Goal: Task Accomplishment & Management: Complete application form

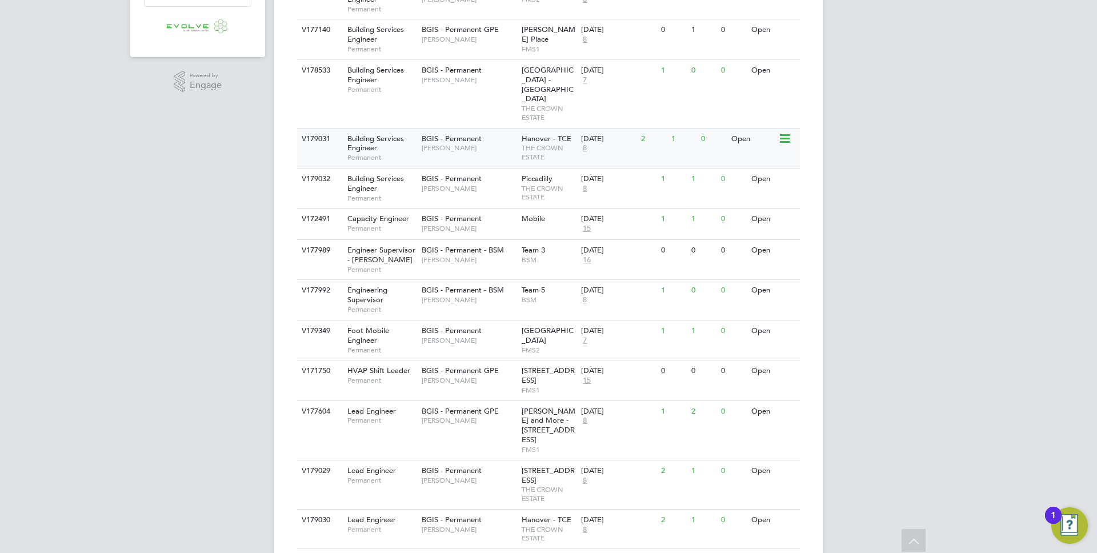
scroll to position [467, 0]
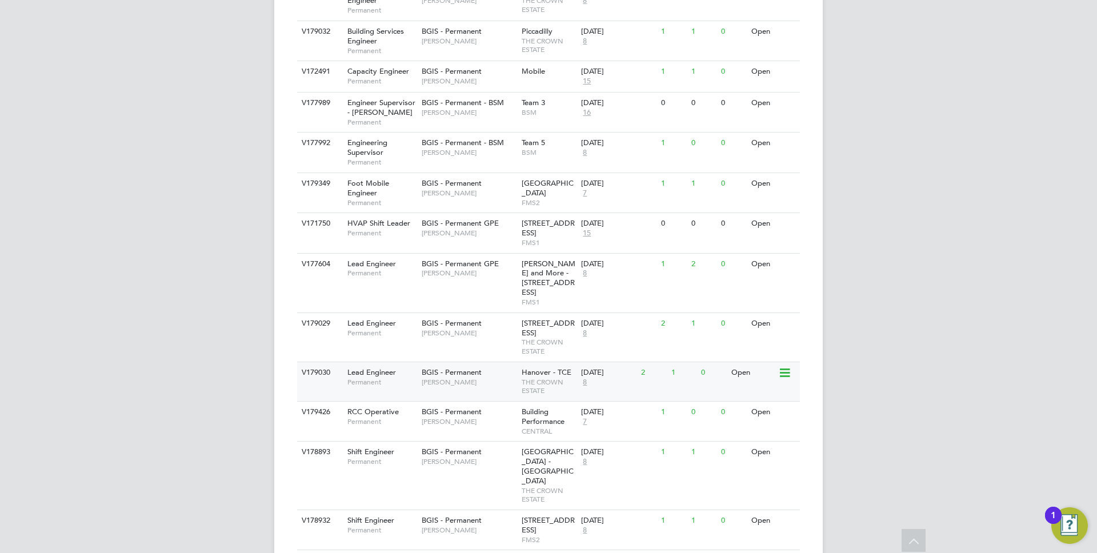
click at [544, 378] on span "THE CROWN ESTATE" at bounding box center [549, 387] width 54 height 18
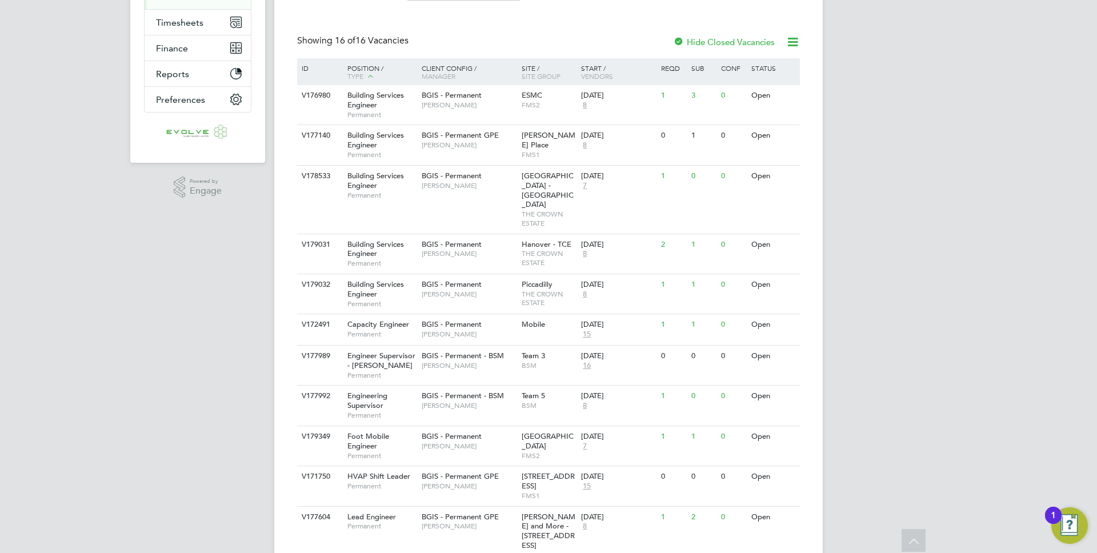
scroll to position [207, 0]
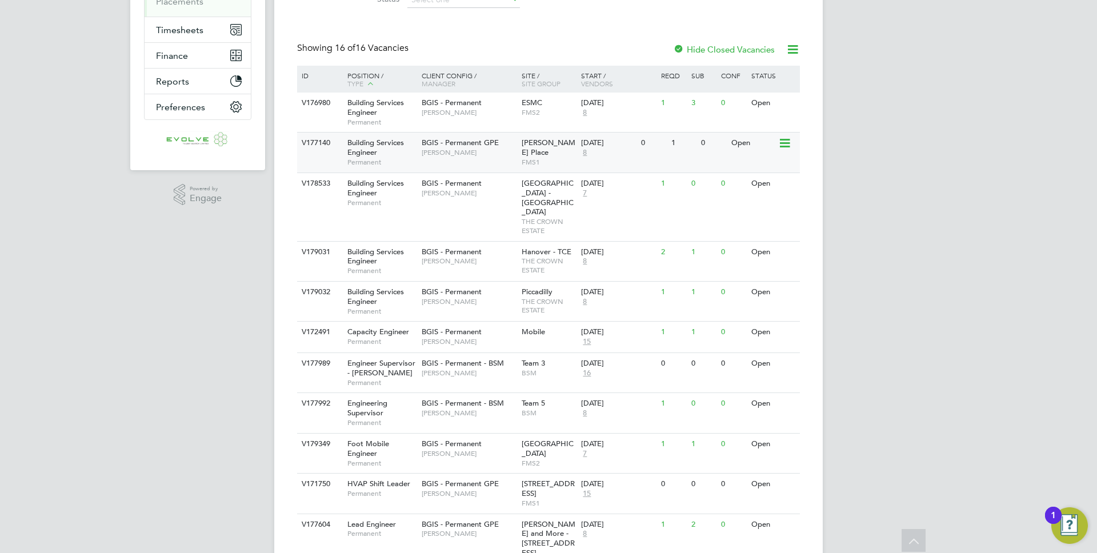
click at [531, 158] on span "FMS1" at bounding box center [549, 162] width 54 height 9
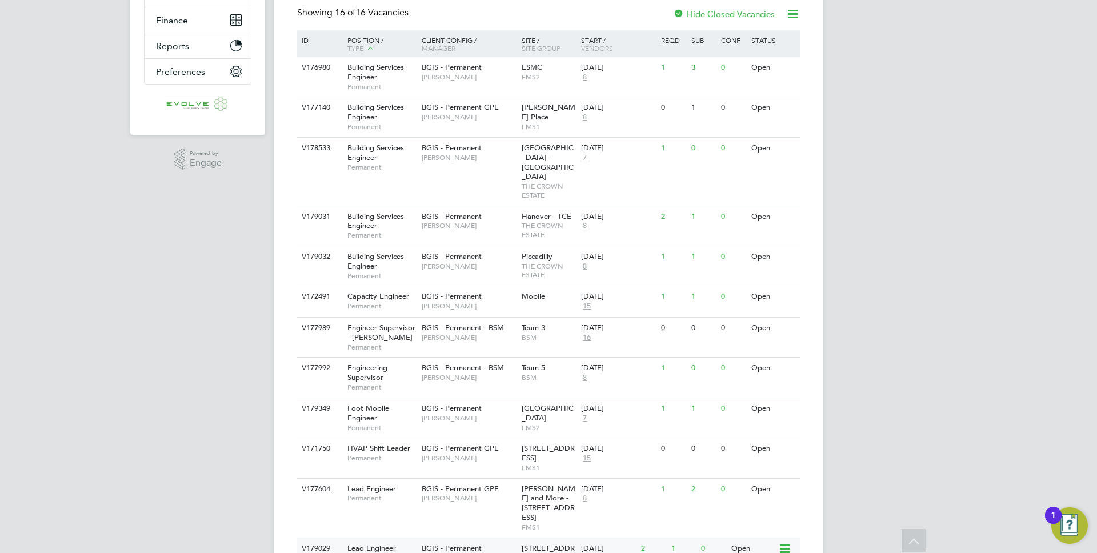
scroll to position [239, 0]
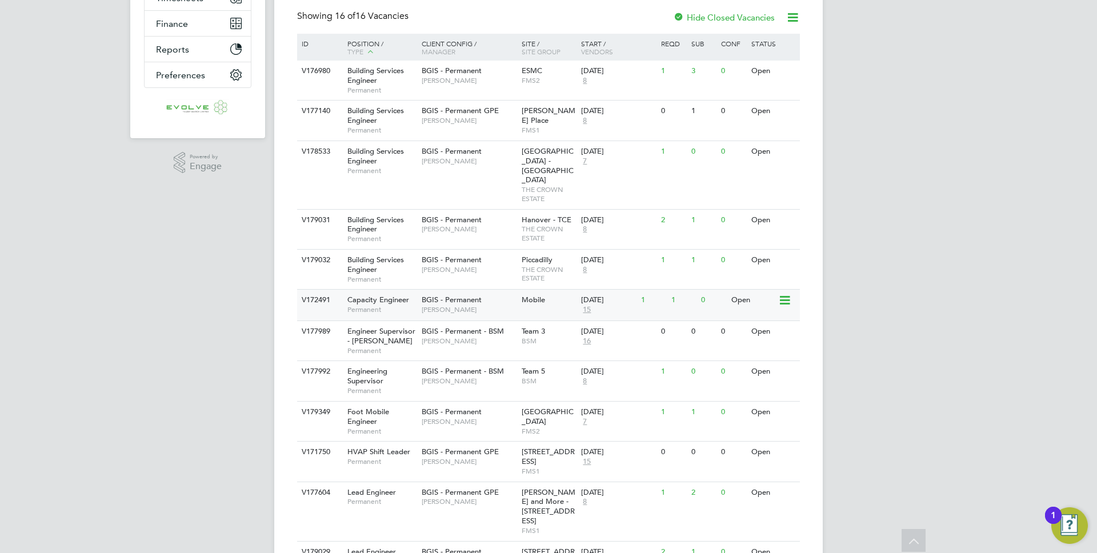
click at [447, 305] on span "Nigel Stamp" at bounding box center [469, 309] width 94 height 9
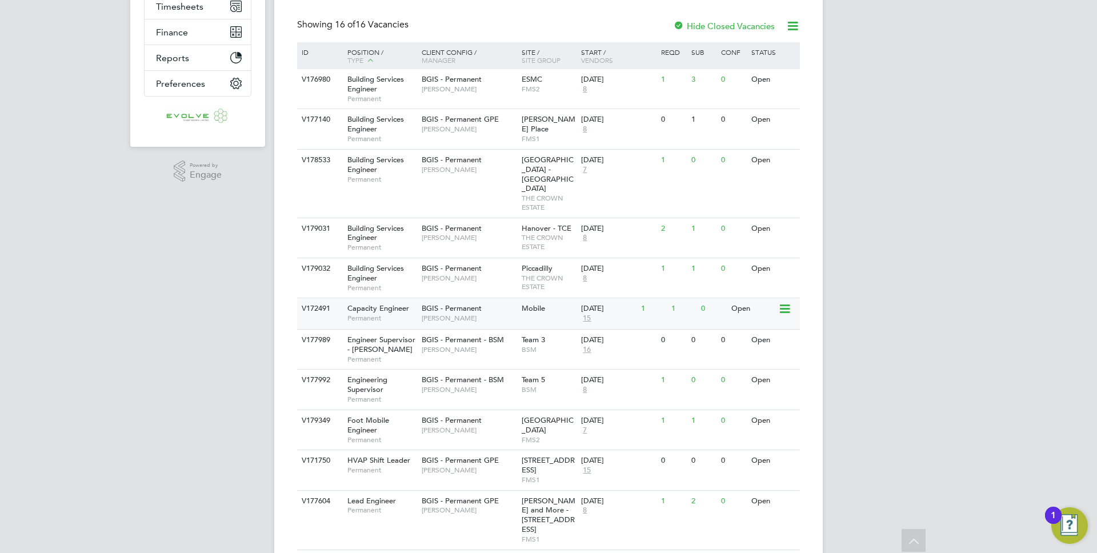
scroll to position [231, 0]
click at [450, 425] on span "Hamza Idris" at bounding box center [469, 429] width 94 height 9
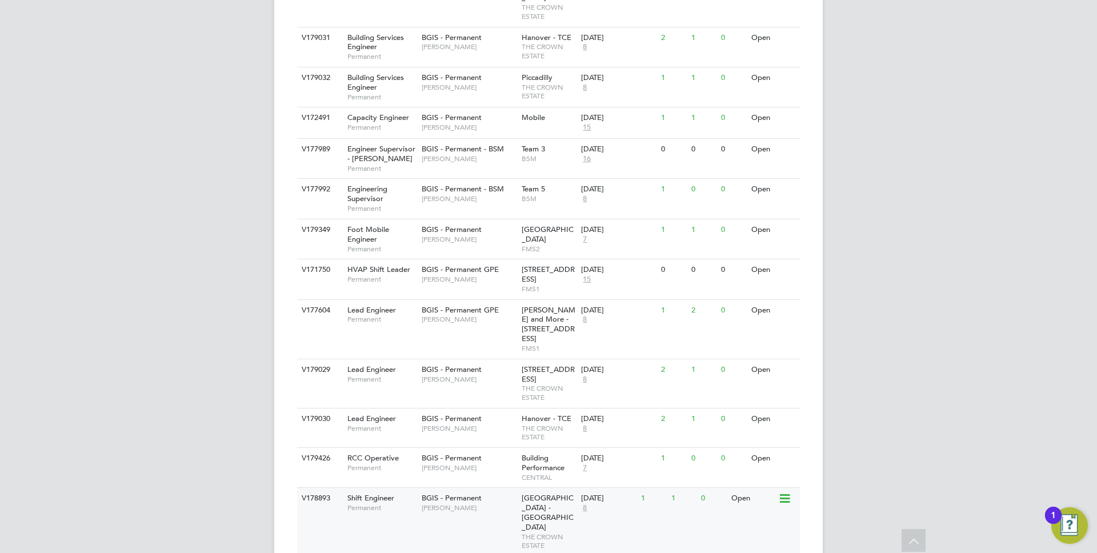
scroll to position [411, 0]
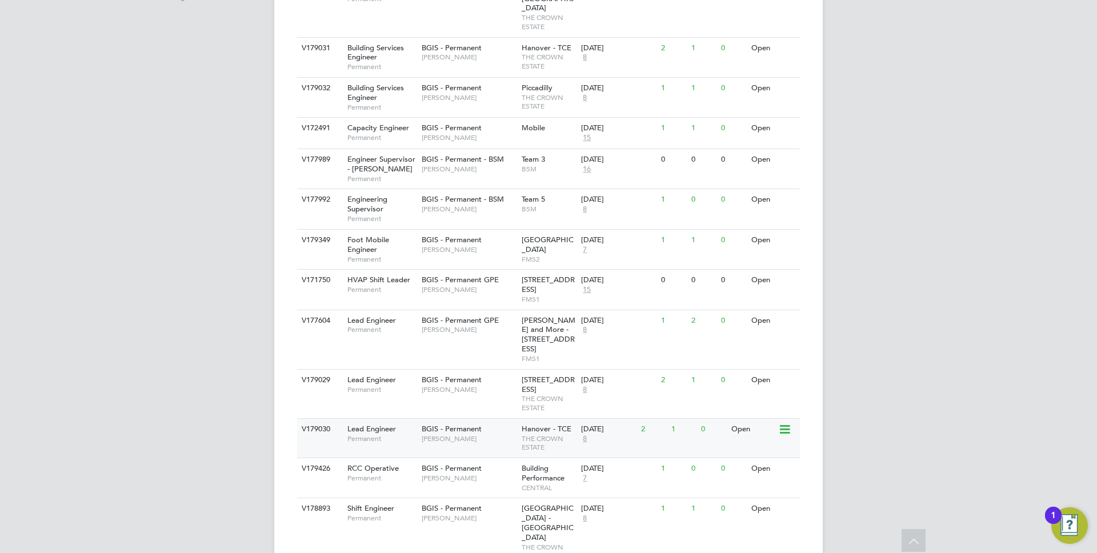
click at [526, 434] on span "THE CROWN ESTATE" at bounding box center [549, 443] width 54 height 18
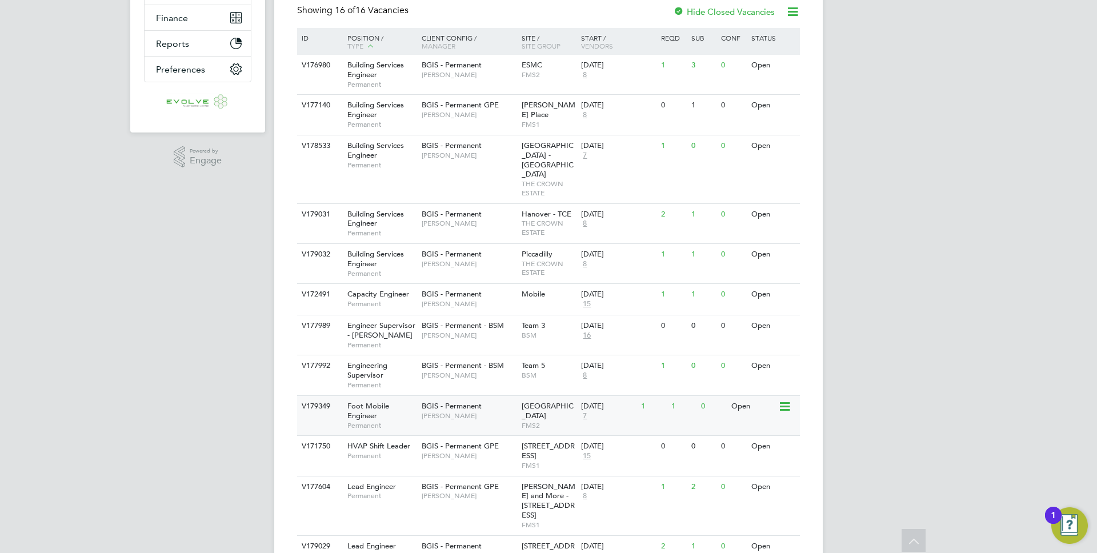
scroll to position [245, 0]
click at [546, 129] on div "V177140 Building Services Engineer Permanent BGIS - Permanent GPE Jasmin Padmor…" at bounding box center [548, 114] width 503 height 40
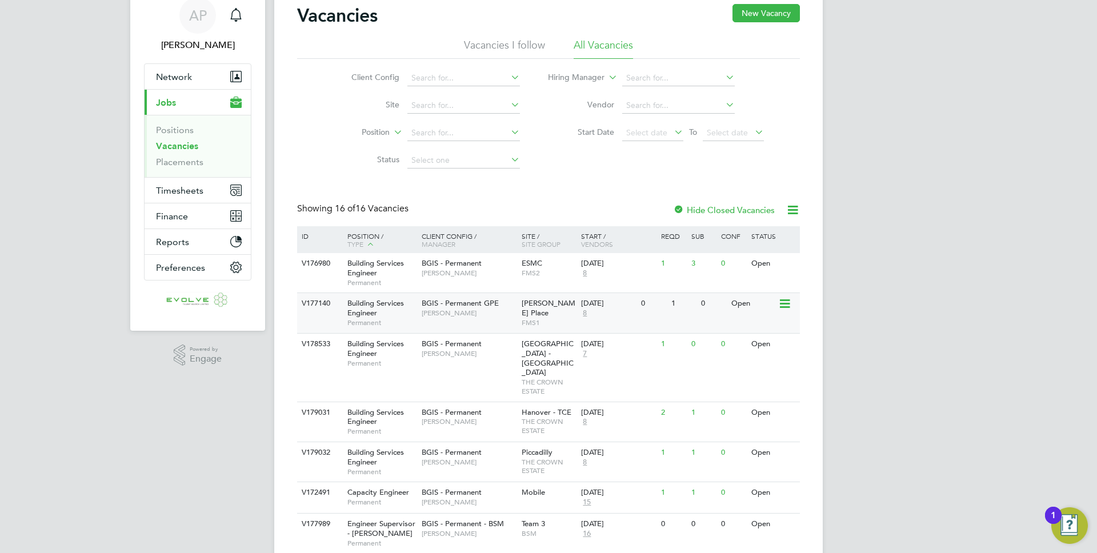
scroll to position [51, 0]
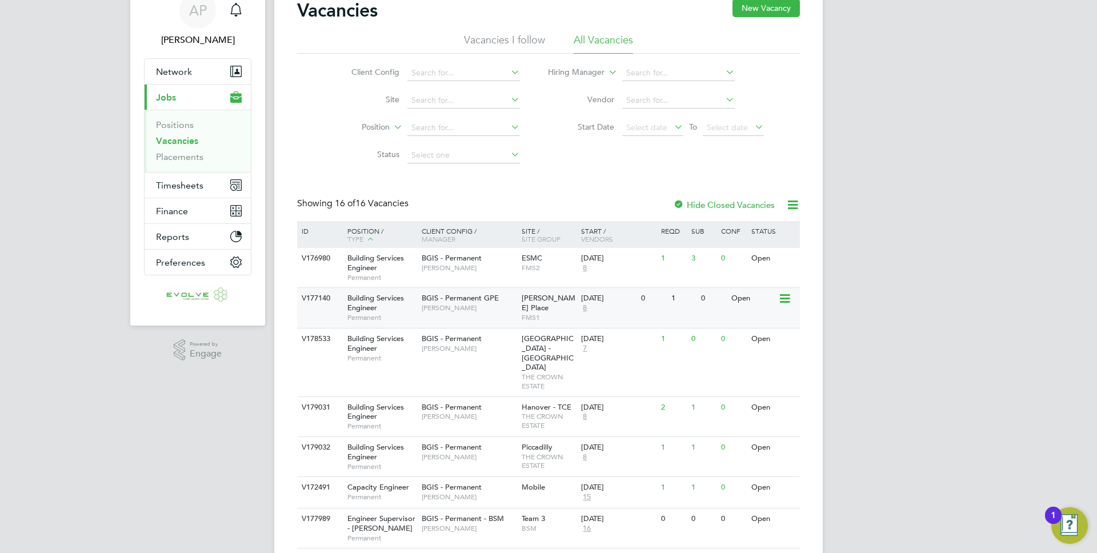
click at [491, 313] on div "BGIS - Permanent GPE Jasmin Padmore" at bounding box center [469, 303] width 100 height 30
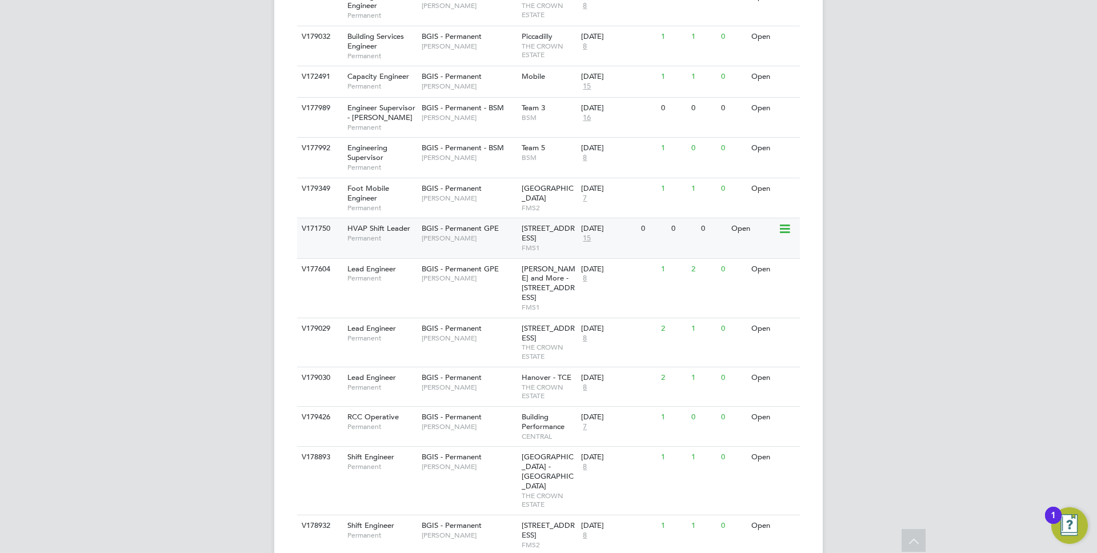
scroll to position [467, 0]
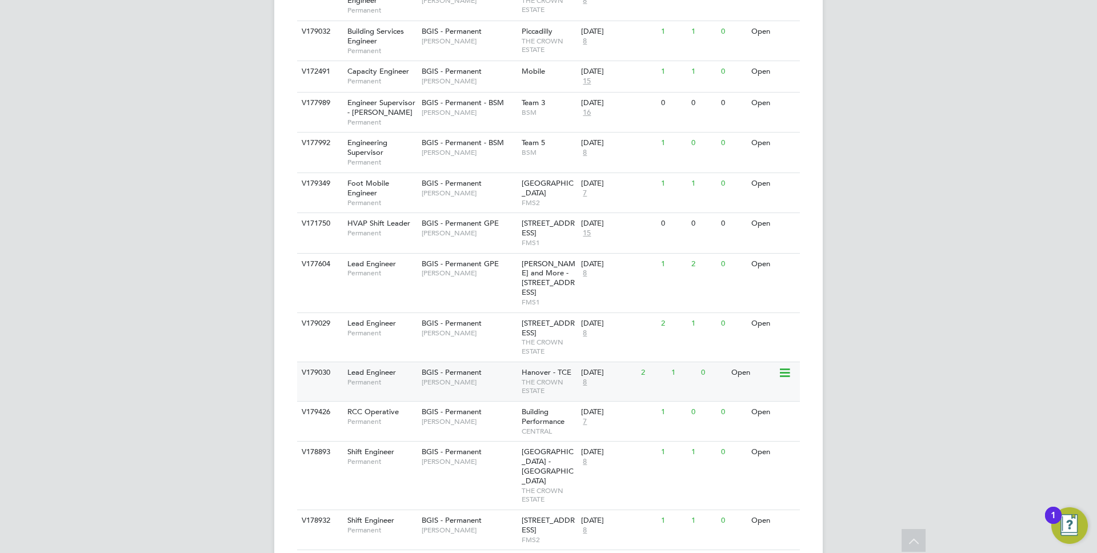
click at [505, 378] on span "Kyriacos Savva" at bounding box center [469, 382] width 94 height 9
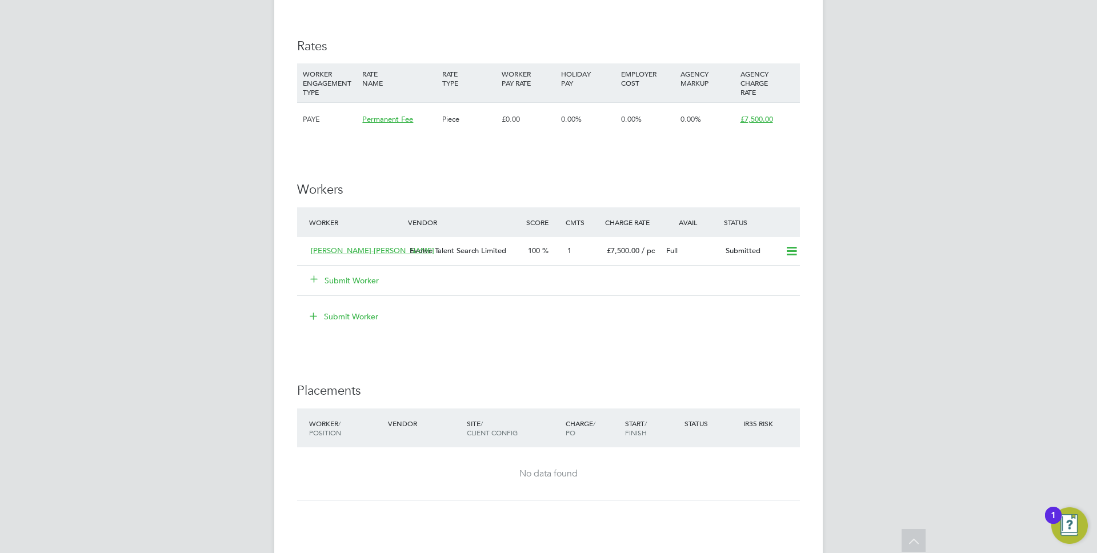
scroll to position [1499, 0]
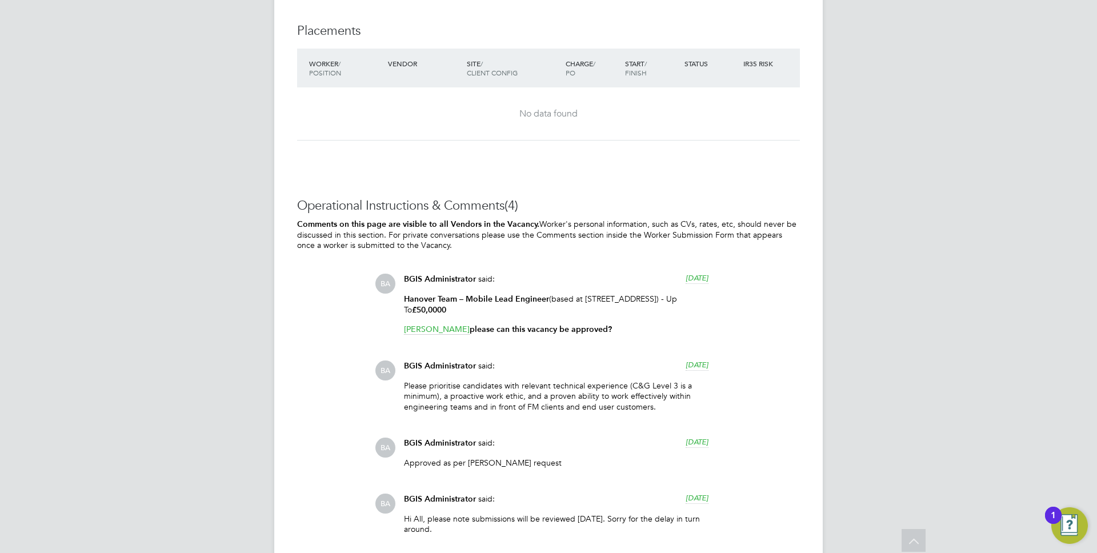
click at [480, 332] on p "Gary Bullen please can this vacancy be approved?" at bounding box center [556, 329] width 305 height 11
click at [568, 303] on p "Hanover Team – Mobile Lead Engineer (based at 12 little Portland Street London …" at bounding box center [556, 305] width 305 height 22
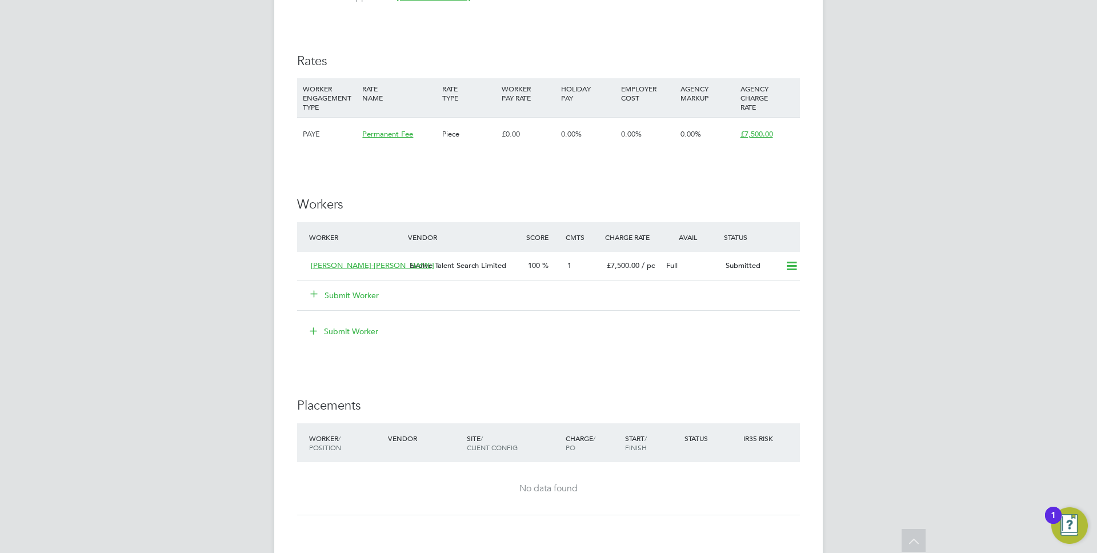
scroll to position [1113, 0]
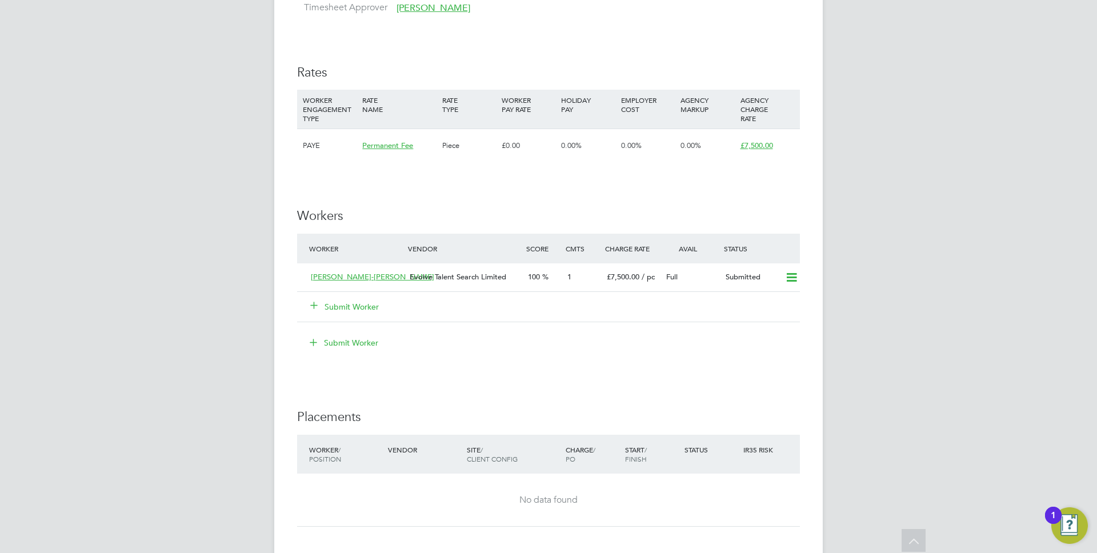
click at [353, 304] on button "Submit Worker" at bounding box center [345, 306] width 69 height 11
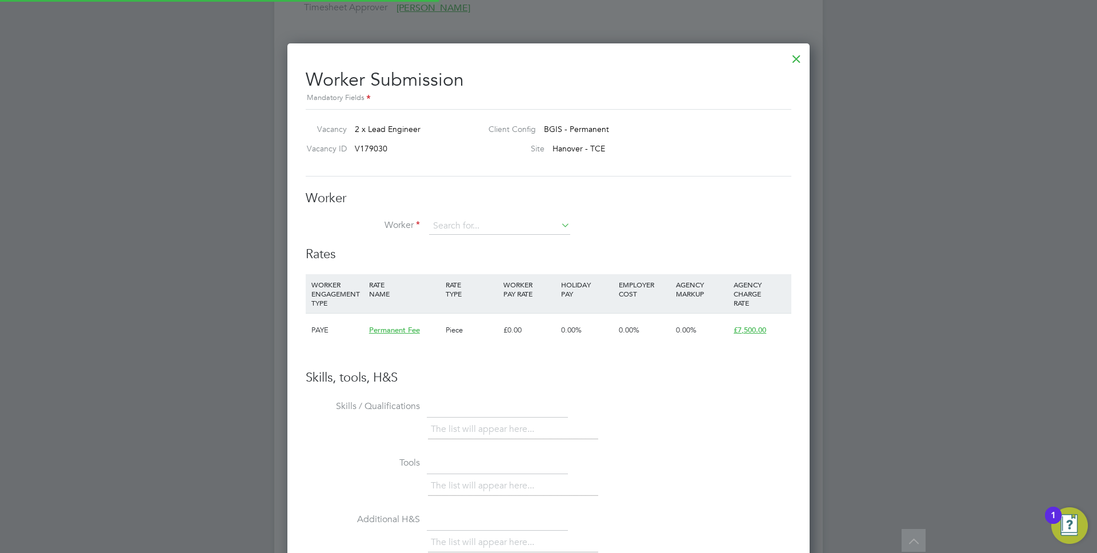
scroll to position [694, 523]
click at [472, 240] on li "Haroon Gill (14999)" at bounding box center [500, 242] width 142 height 15
type input "[PERSON_NAME] (14999)"
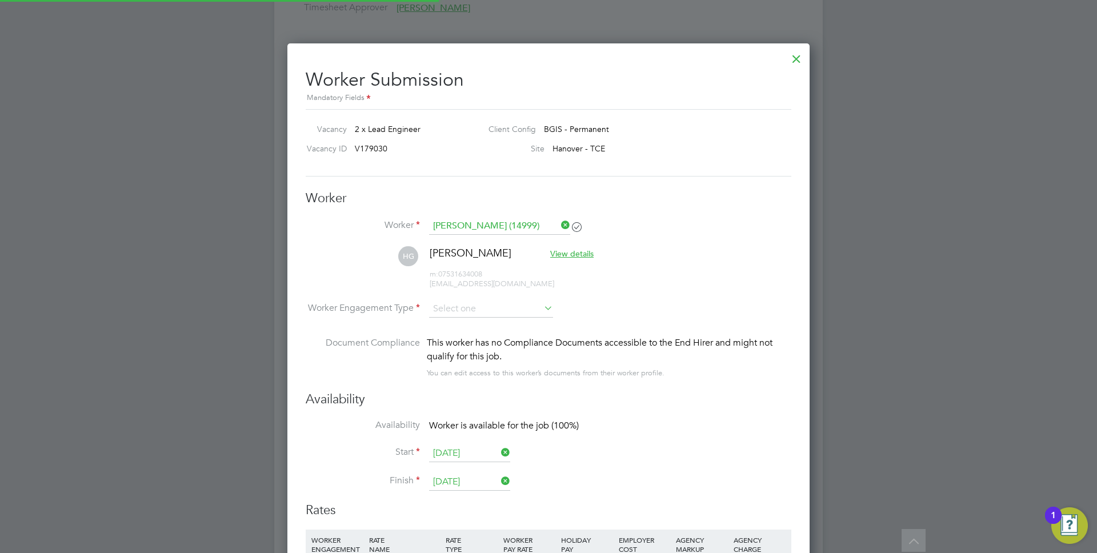
scroll to position [6, 6]
click at [513, 310] on input at bounding box center [491, 309] width 124 height 17
click at [456, 343] on li "PAYE" at bounding box center [491, 340] width 125 height 15
type input "PAYE"
click at [654, 275] on li "HG Haroon Gill View details m: 07531634008 haroon5890@hotmail.com" at bounding box center [549, 273] width 486 height 54
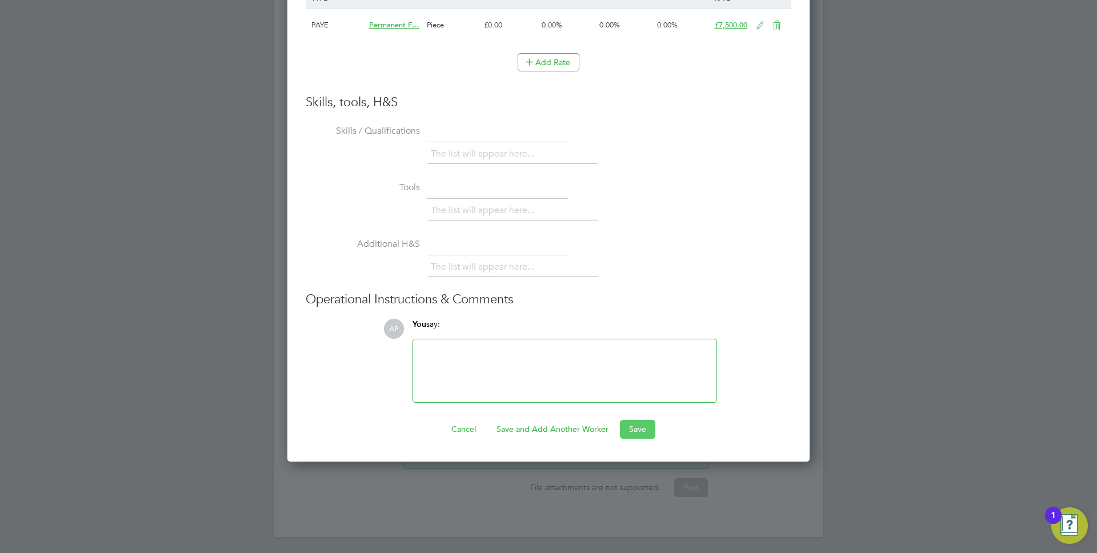
click at [638, 426] on button "Save" at bounding box center [637, 429] width 35 height 18
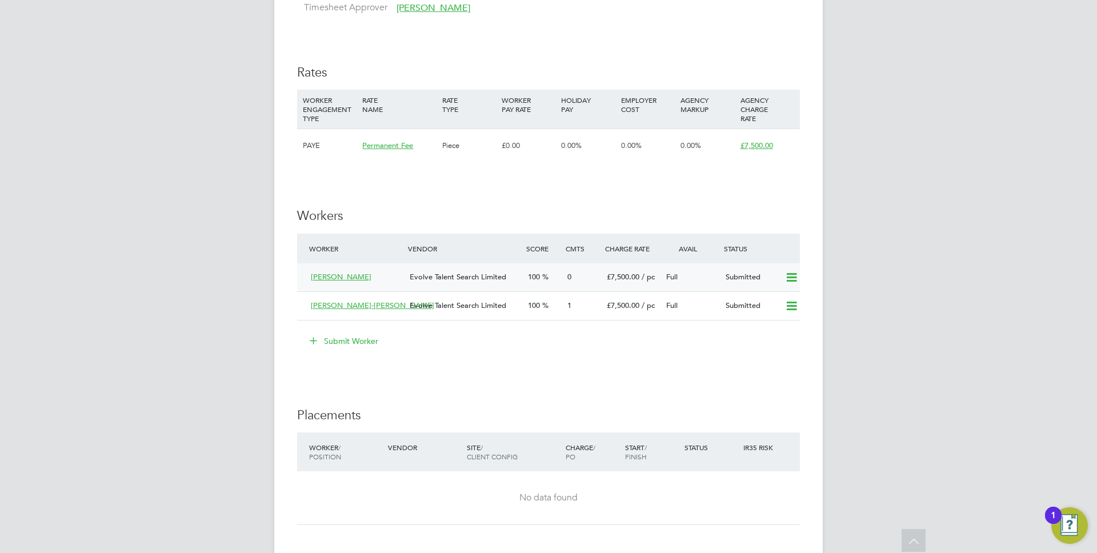
click at [496, 281] on span "Evolve Talent Search Limited" at bounding box center [458, 277] width 97 height 10
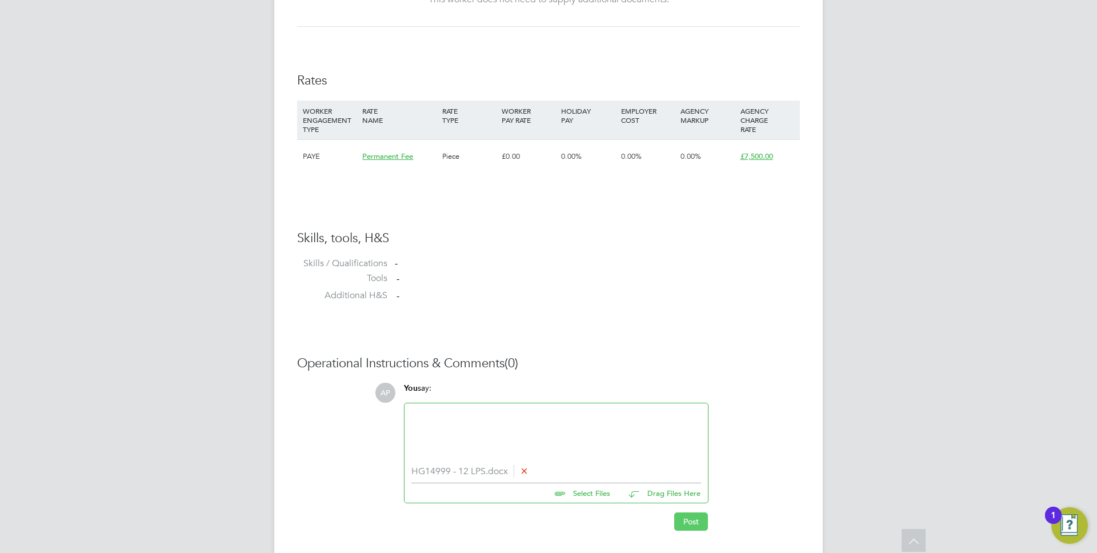
click at [692, 521] on button "Post" at bounding box center [691, 521] width 34 height 18
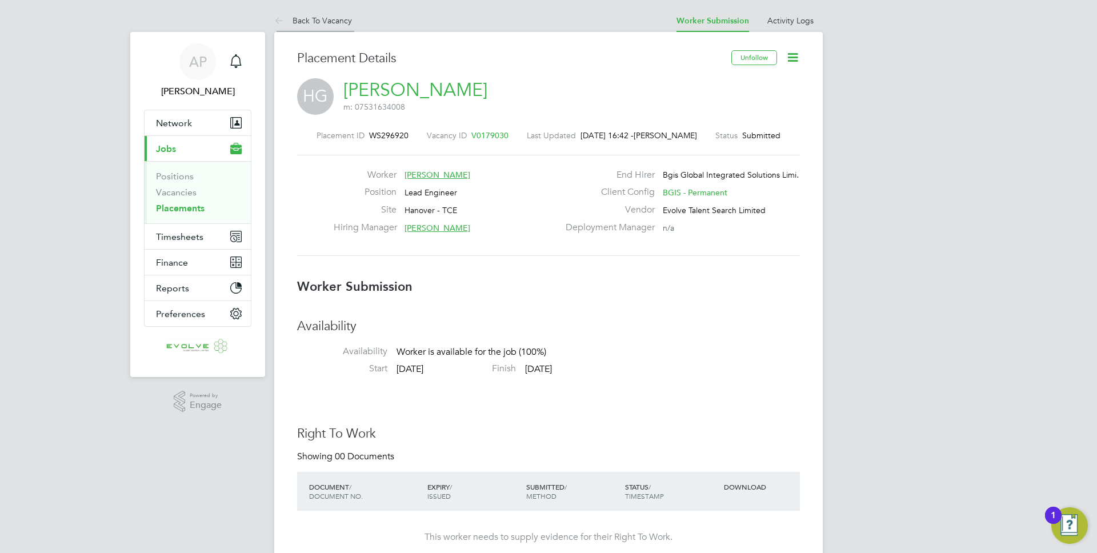
click at [323, 15] on link "Back To Vacancy" at bounding box center [313, 20] width 78 height 10
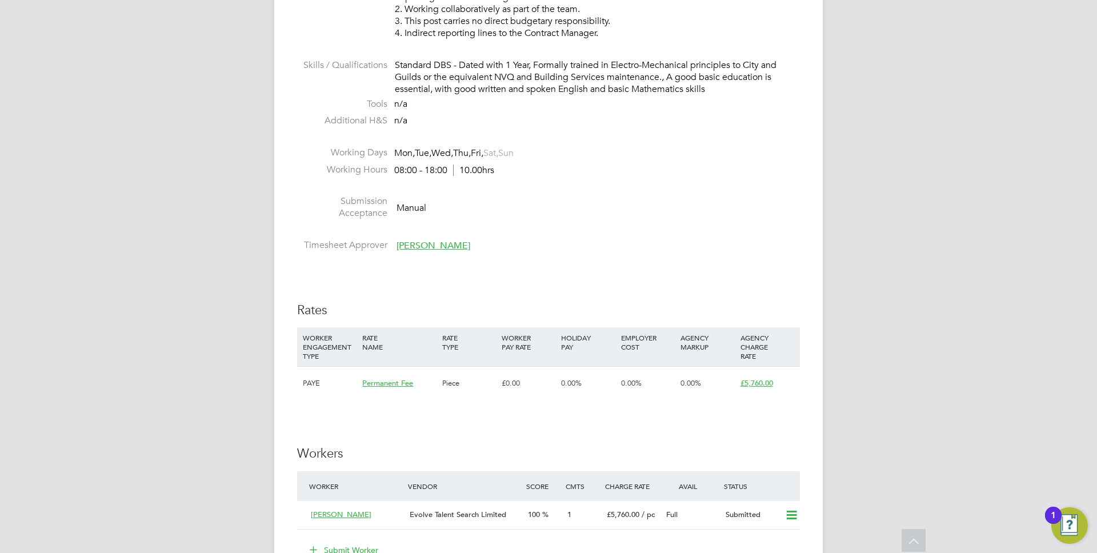
scroll to position [1188, 0]
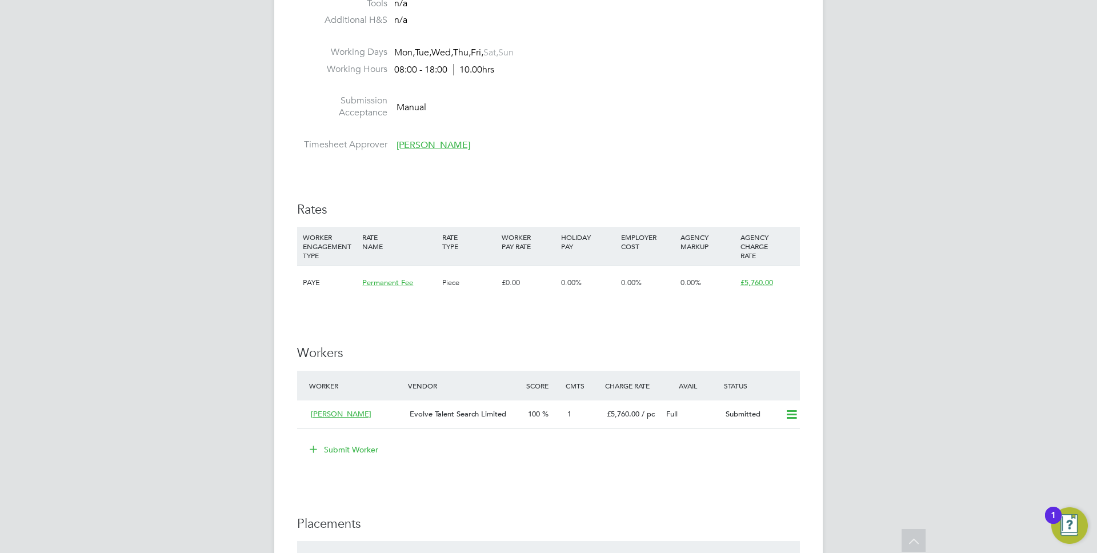
click at [358, 448] on button "Submit Worker" at bounding box center [345, 449] width 86 height 18
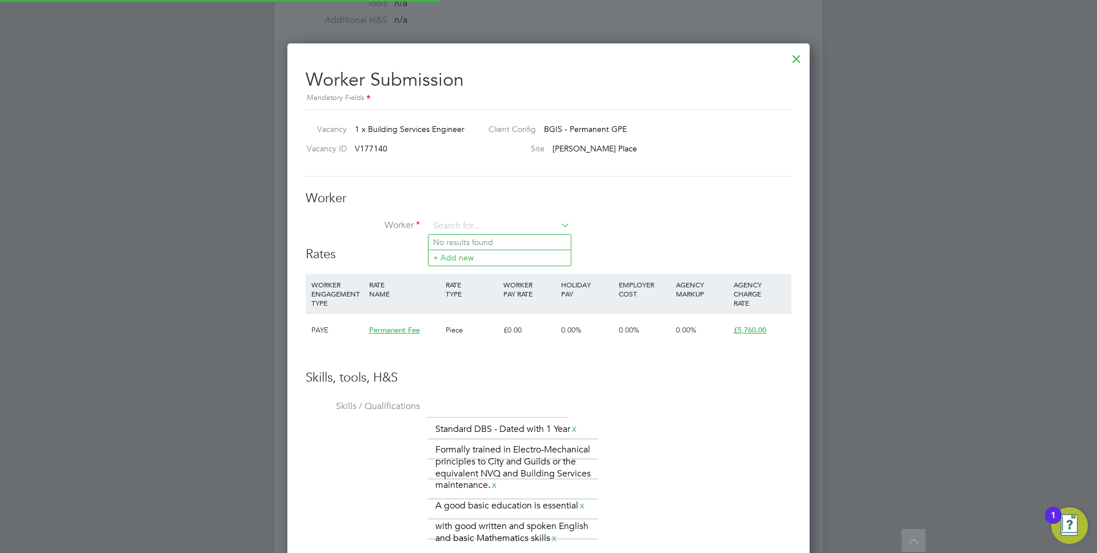
scroll to position [800, 523]
click at [455, 242] on b "Haroon" at bounding box center [447, 243] width 28 height 10
type input "Haroon Gill (14999)"
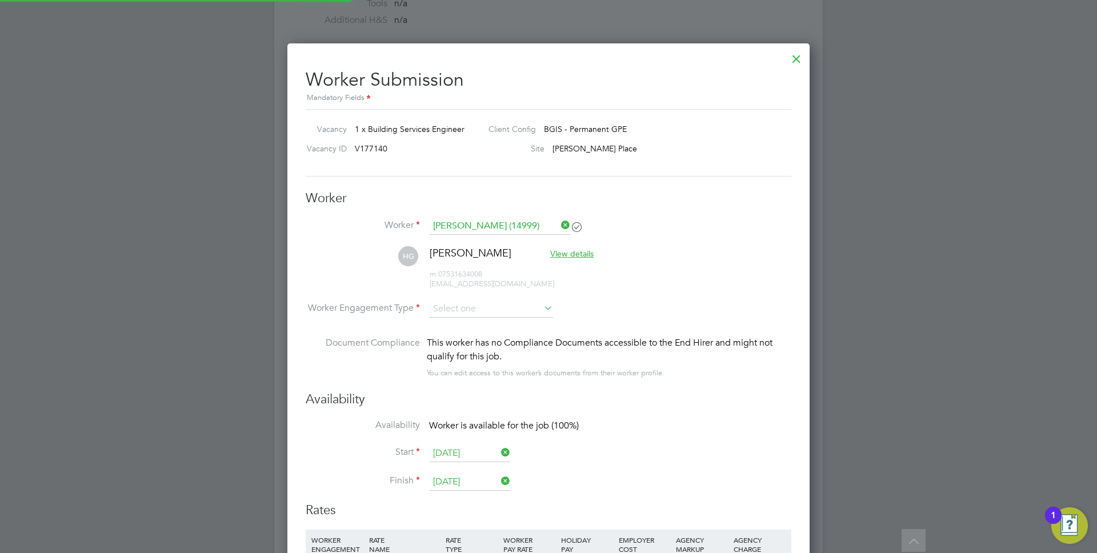
scroll to position [1056, 523]
click at [477, 313] on input at bounding box center [491, 309] width 124 height 17
click at [468, 337] on li "PAYE" at bounding box center [491, 340] width 125 height 15
type input "PAYE"
click at [632, 282] on li "HG Haroon Gill View details m: 07531634008 haroon5890@hotmail.com" at bounding box center [549, 273] width 486 height 54
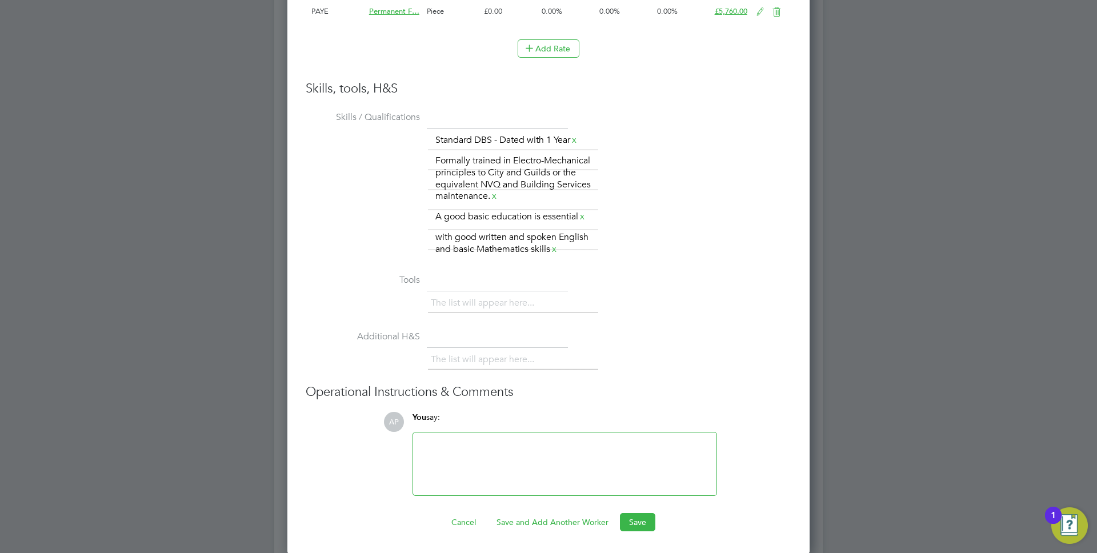
click at [642, 534] on div "Worker Submission Mandatory Fields Vacancy 1 x Building Services Engineer Clien…" at bounding box center [548, 12] width 522 height 1086
click at [642, 524] on button "Save" at bounding box center [637, 522] width 35 height 18
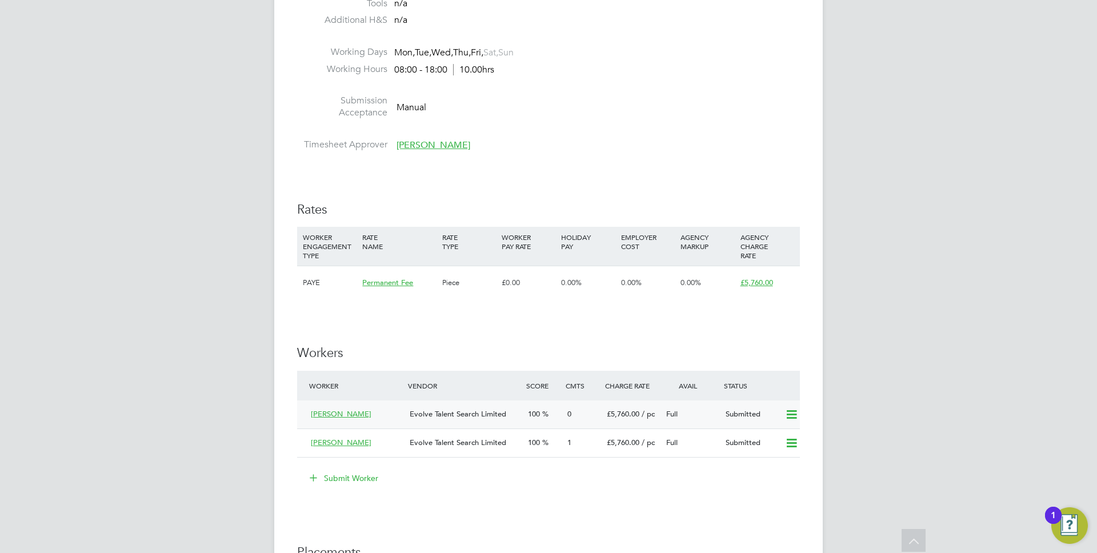
click at [566, 409] on div "0" at bounding box center [582, 414] width 39 height 19
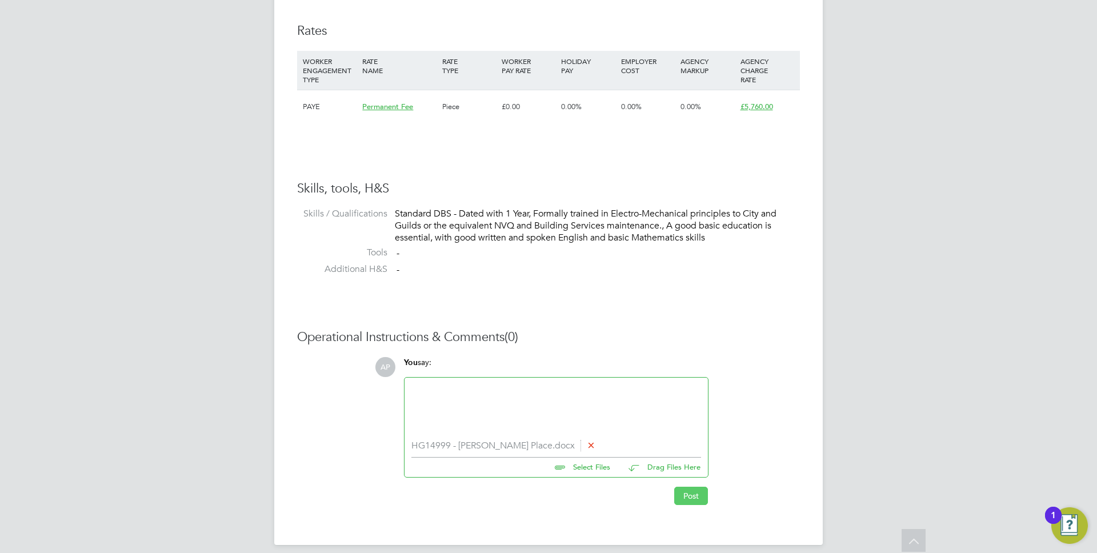
click at [687, 499] on button "Post" at bounding box center [691, 496] width 34 height 18
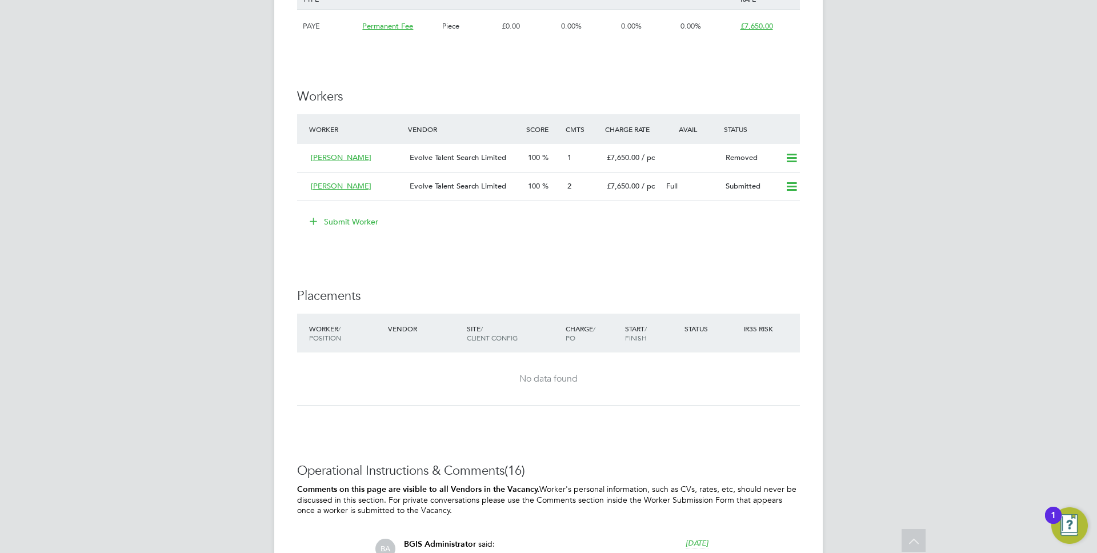
scroll to position [1535, 0]
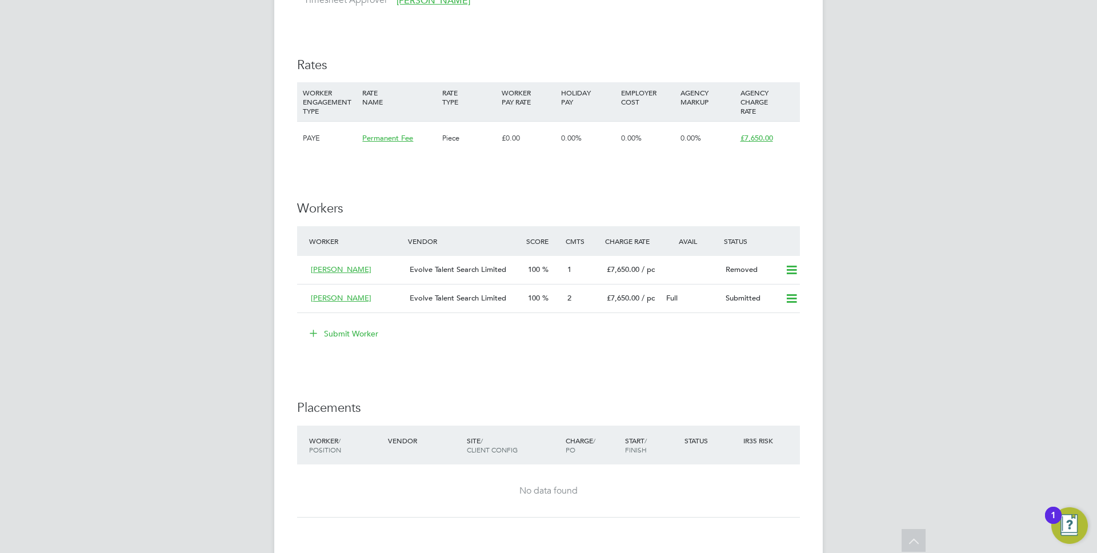
click at [328, 325] on button "Submit Worker" at bounding box center [345, 334] width 86 height 18
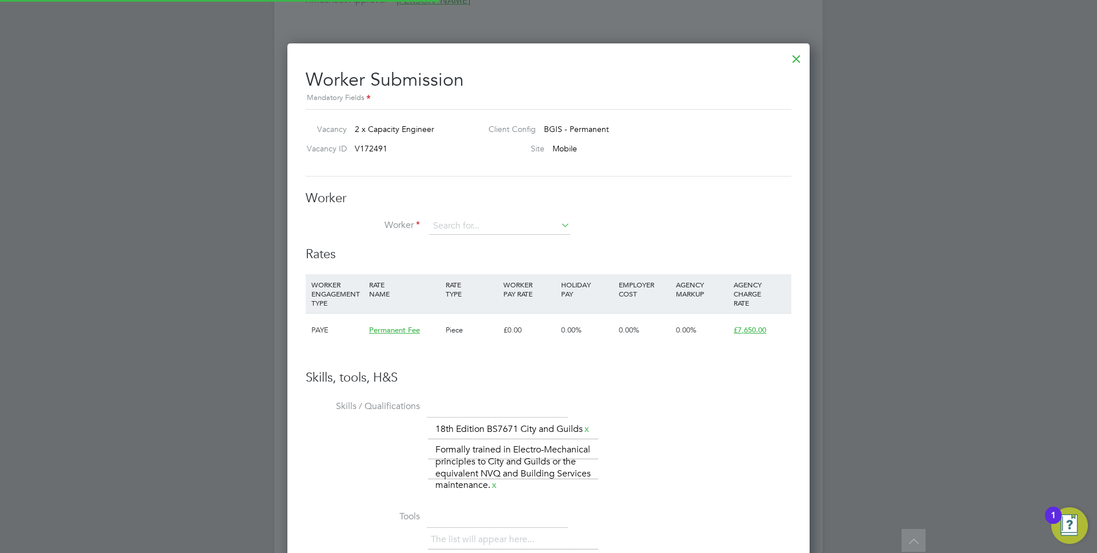
scroll to position [6, 6]
click at [480, 233] on input "haroon gill" at bounding box center [499, 226] width 141 height 17
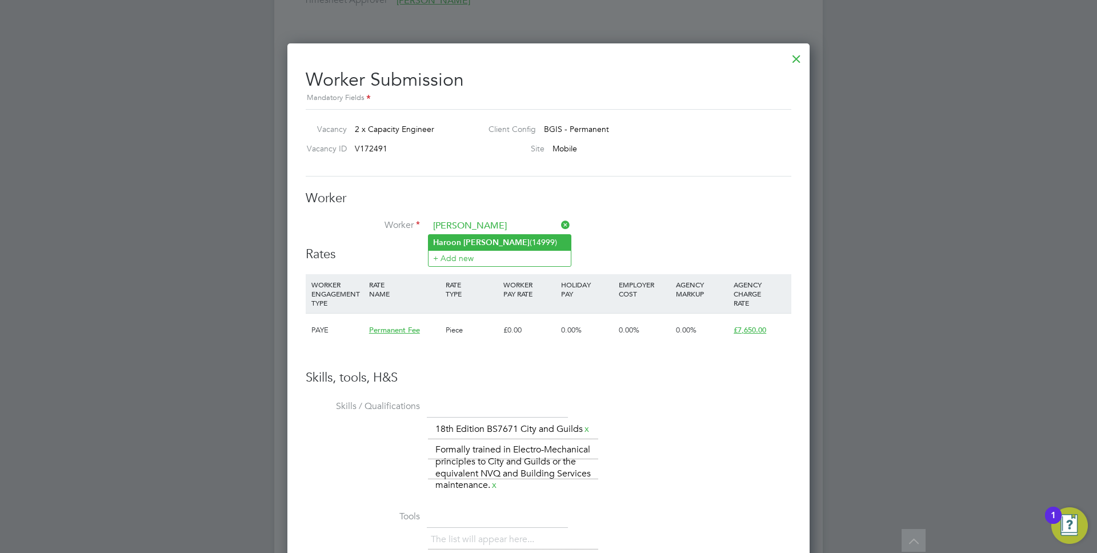
click at [475, 238] on li "Haroon Gill (14999)" at bounding box center [500, 242] width 142 height 15
type input "[PERSON_NAME] (14999)"
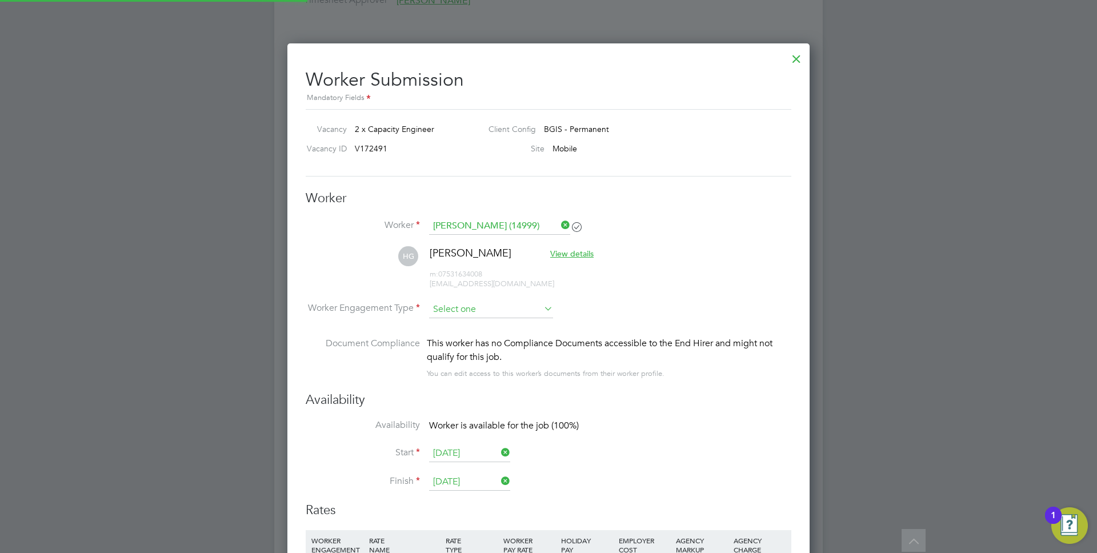
click at [482, 314] on input at bounding box center [491, 309] width 124 height 17
click at [482, 342] on li "PAYE" at bounding box center [491, 340] width 125 height 15
type input "PAYE"
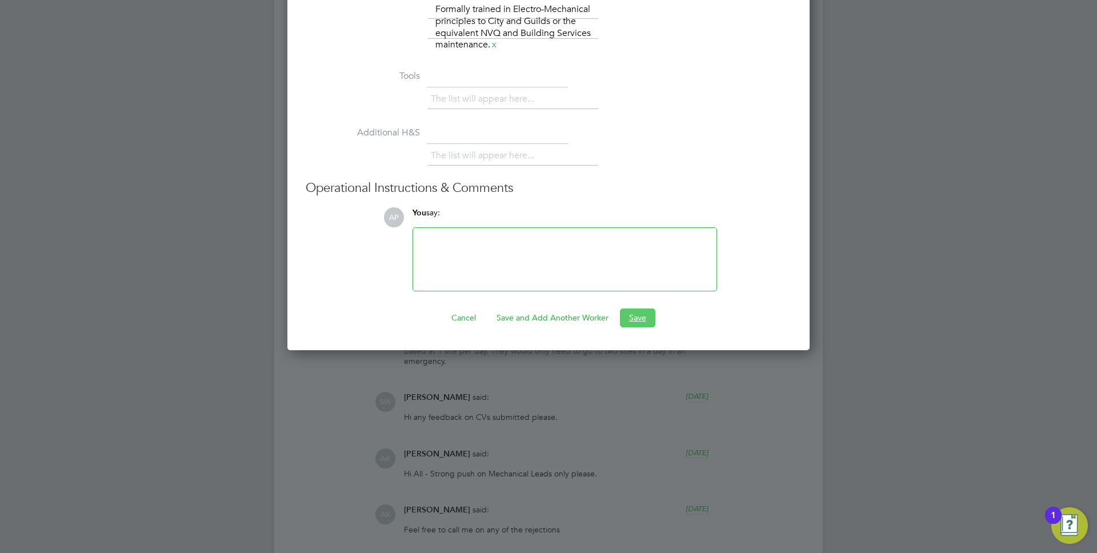
click at [648, 327] on button "Save" at bounding box center [637, 318] width 35 height 18
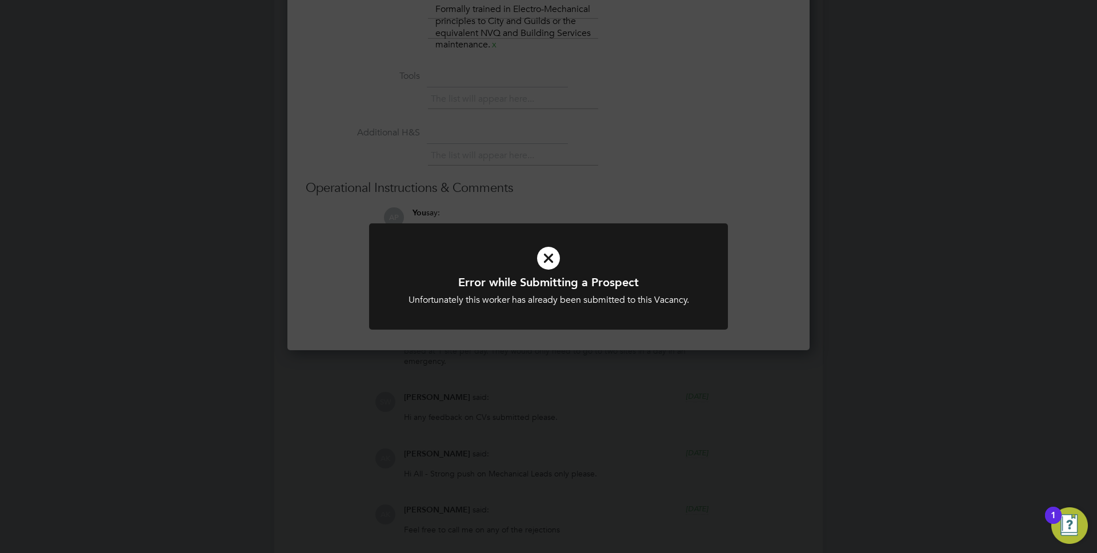
click at [744, 283] on div "Error while Submitting a Prospect Unfortunately this worker has already been su…" at bounding box center [548, 276] width 1097 height 553
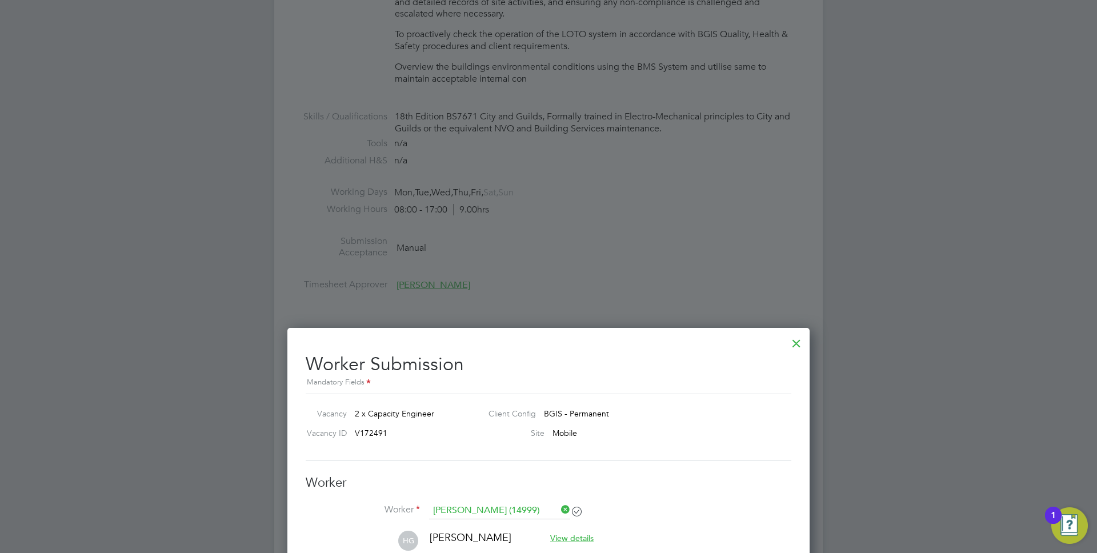
click at [799, 345] on div at bounding box center [796, 340] width 21 height 21
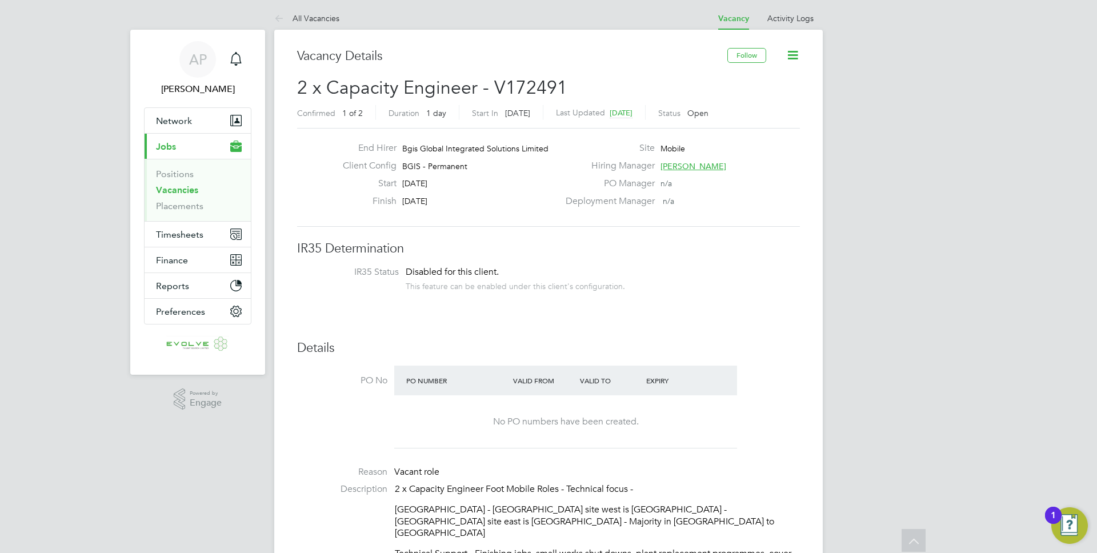
scroll to position [0, 0]
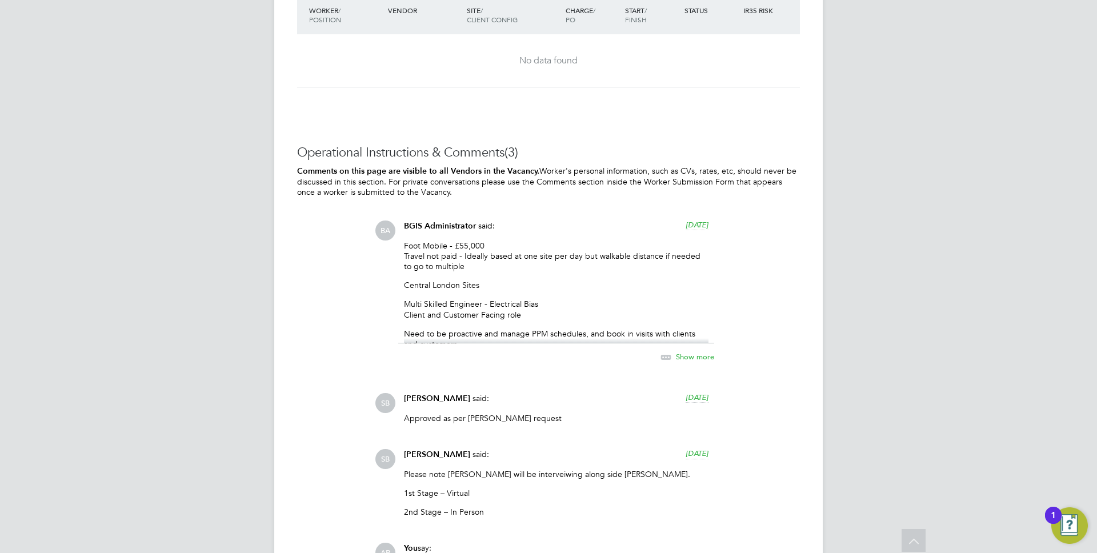
scroll to position [1732, 0]
drag, startPoint x: 501, startPoint y: 301, endPoint x: 627, endPoint y: 299, distance: 125.7
click at [618, 297] on p "Multi Skilled Engineer - Electrical Bias Client and Customer Facing role" at bounding box center [556, 307] width 305 height 21
click at [627, 299] on p "Multi Skilled Engineer - Electrical Bias Client and Customer Facing role" at bounding box center [556, 307] width 305 height 21
click at [669, 361] on icon at bounding box center [666, 356] width 14 height 14
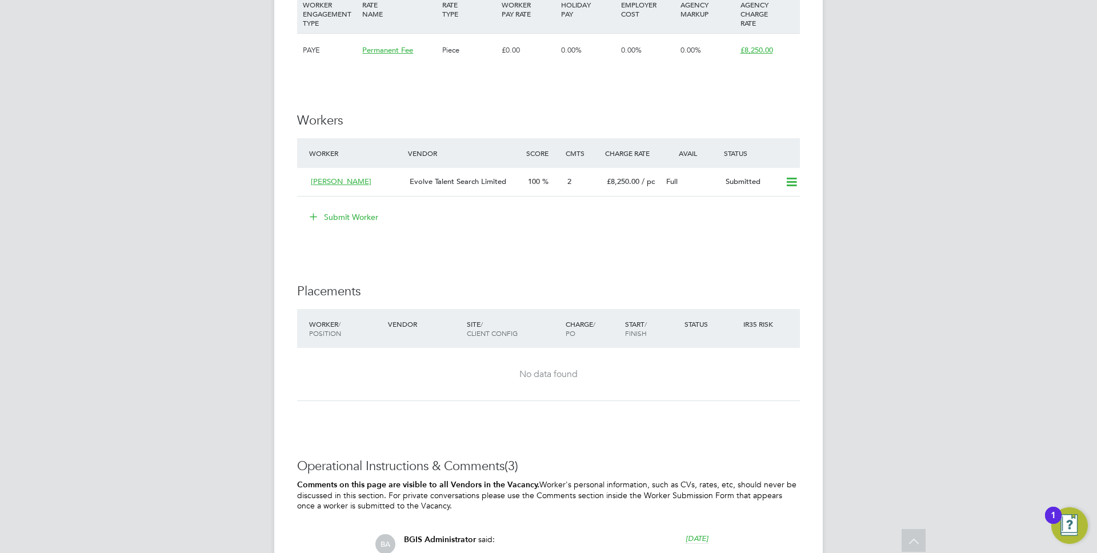
scroll to position [1393, 0]
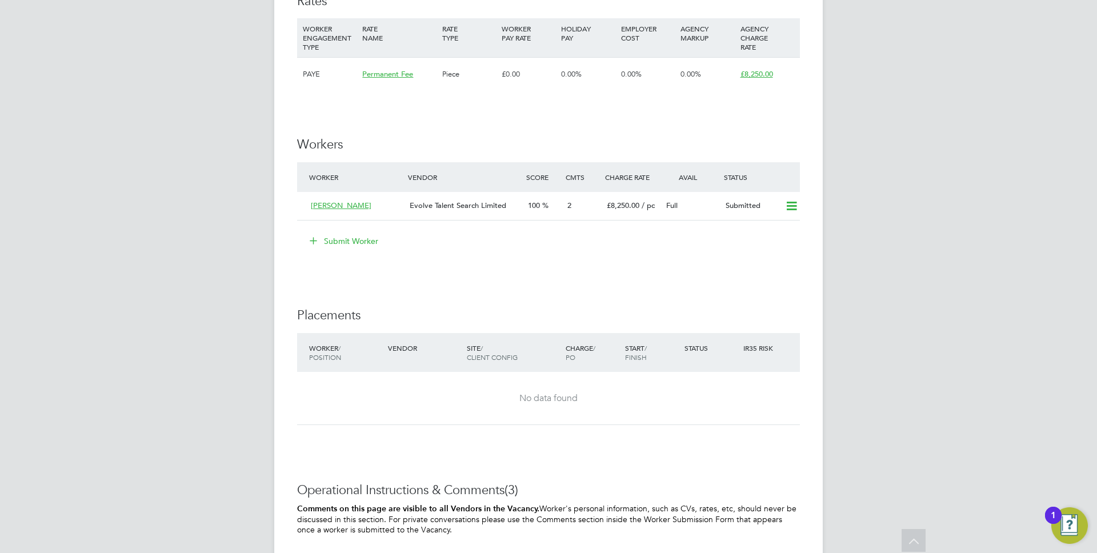
click at [354, 243] on button "Submit Worker" at bounding box center [345, 241] width 86 height 18
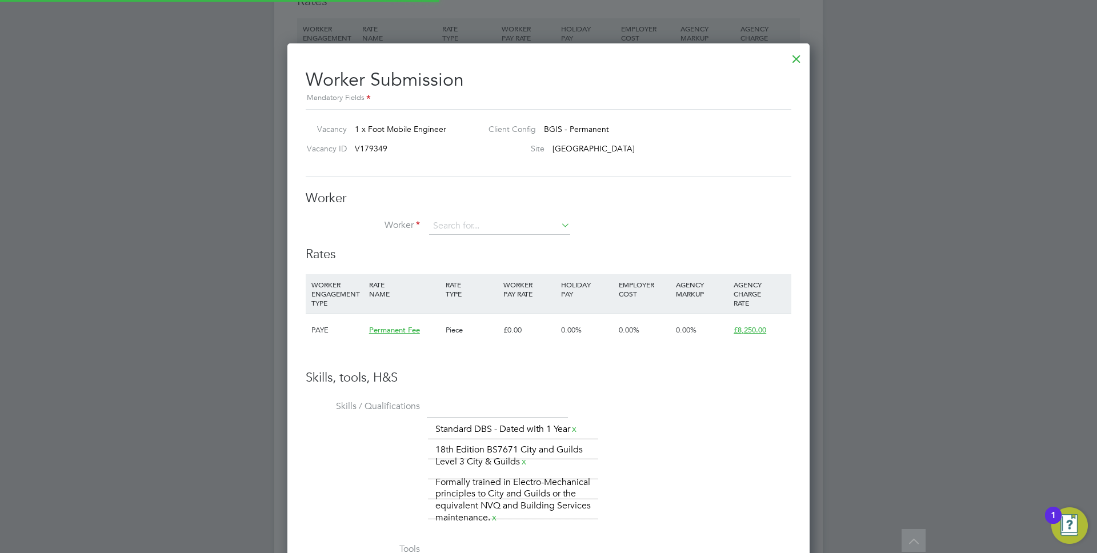
scroll to position [780, 523]
click at [482, 239] on li "Haroon Gil l (14999)" at bounding box center [500, 242] width 142 height 15
type input "Haroon Gill (14999)"
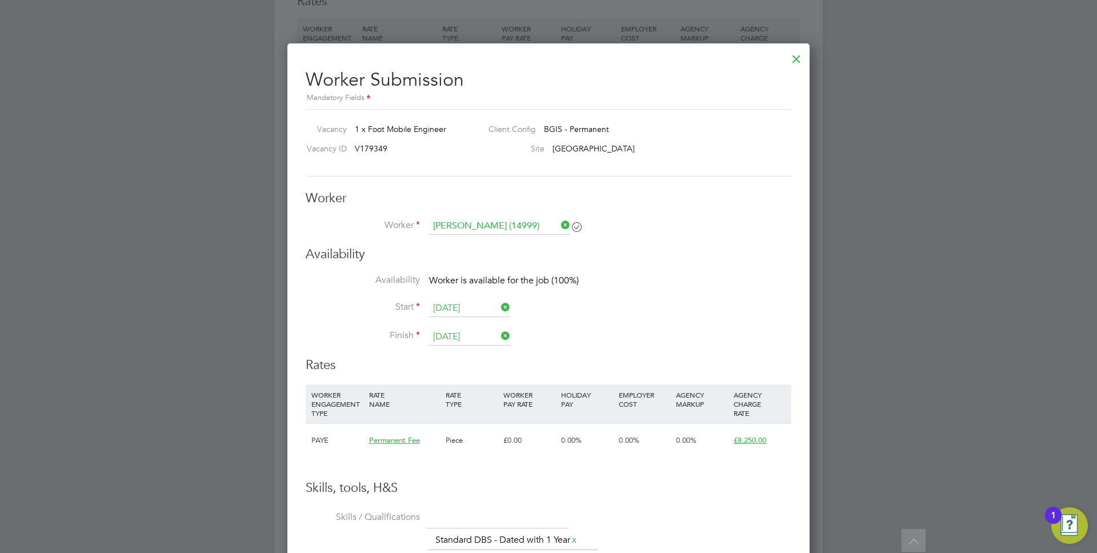
scroll to position [1013, 523]
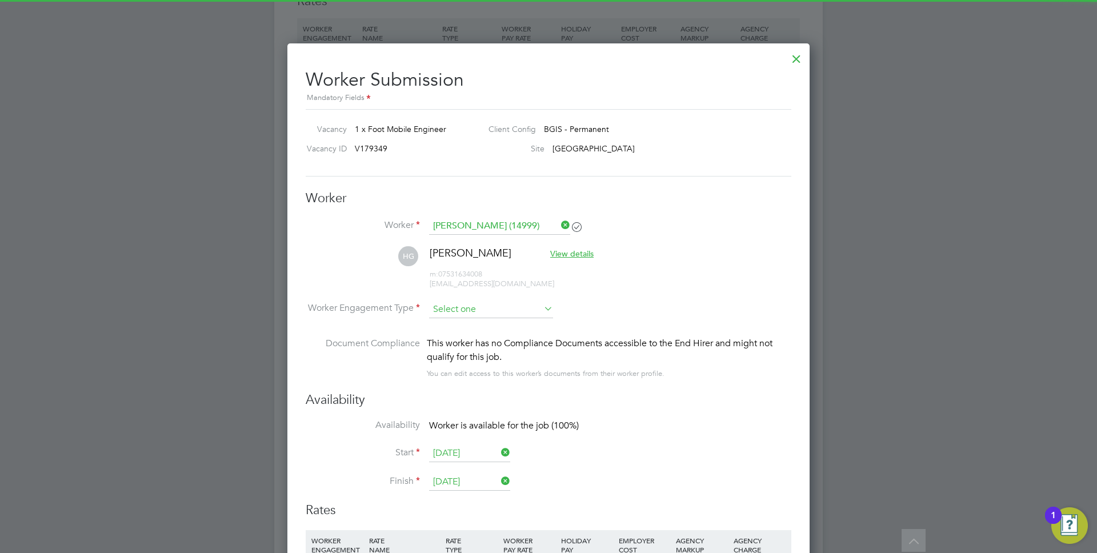
click at [461, 311] on input at bounding box center [491, 309] width 124 height 17
click at [482, 335] on li "PAYE" at bounding box center [491, 340] width 125 height 15
type input "PAYE"
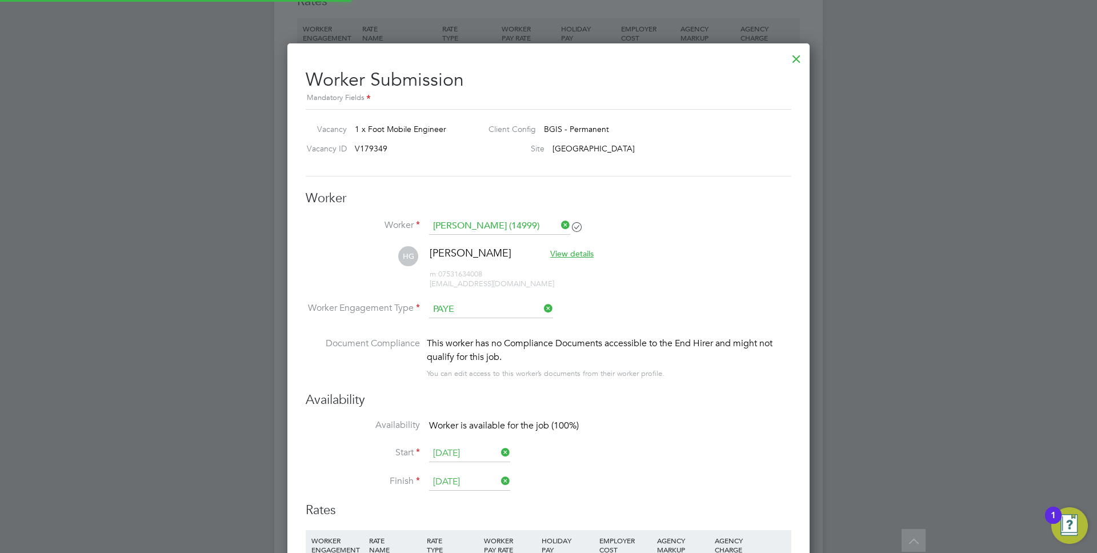
click at [695, 238] on li "Worker Haroon Gill (14999)" at bounding box center [549, 232] width 486 height 29
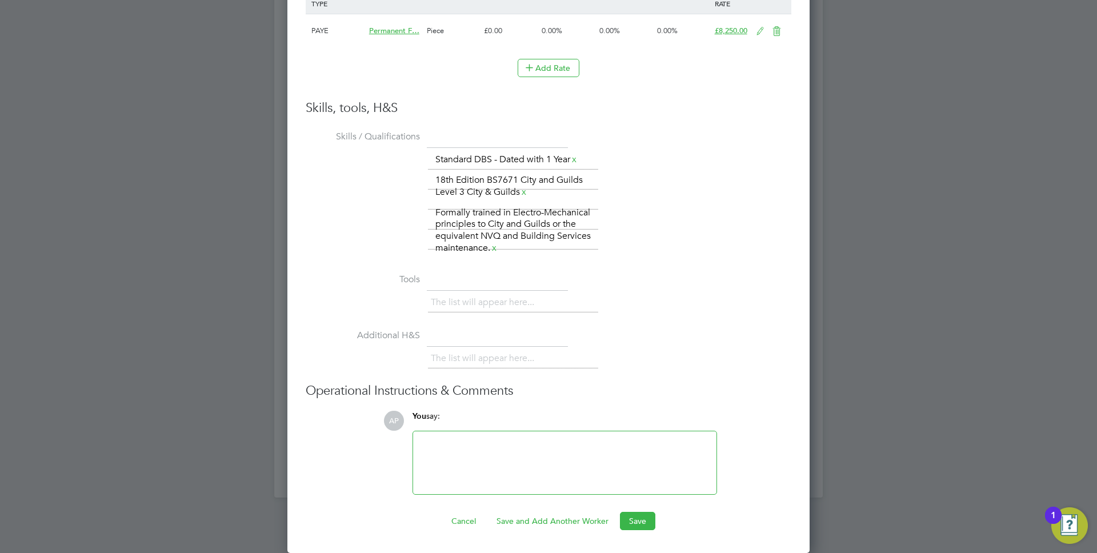
click at [633, 530] on div "Worker Submission Mandatory Fields Vacancy 1 x Foot Mobile Engineer Client Conf…" at bounding box center [548, 20] width 522 height 1065
click at [641, 519] on button "Save" at bounding box center [637, 521] width 35 height 18
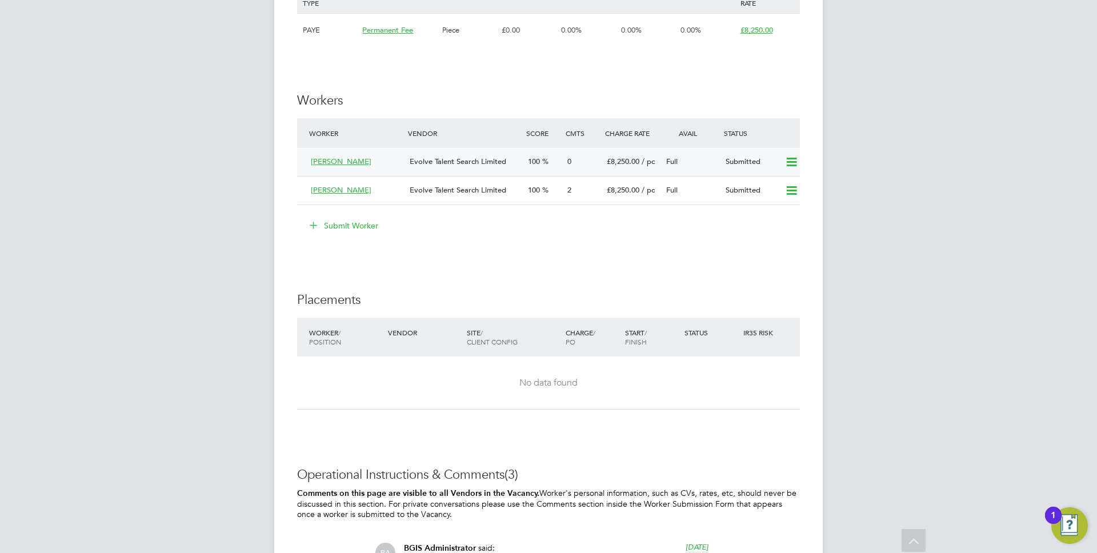
click at [488, 168] on div "Evolve Talent Search Limited" at bounding box center [464, 162] width 118 height 19
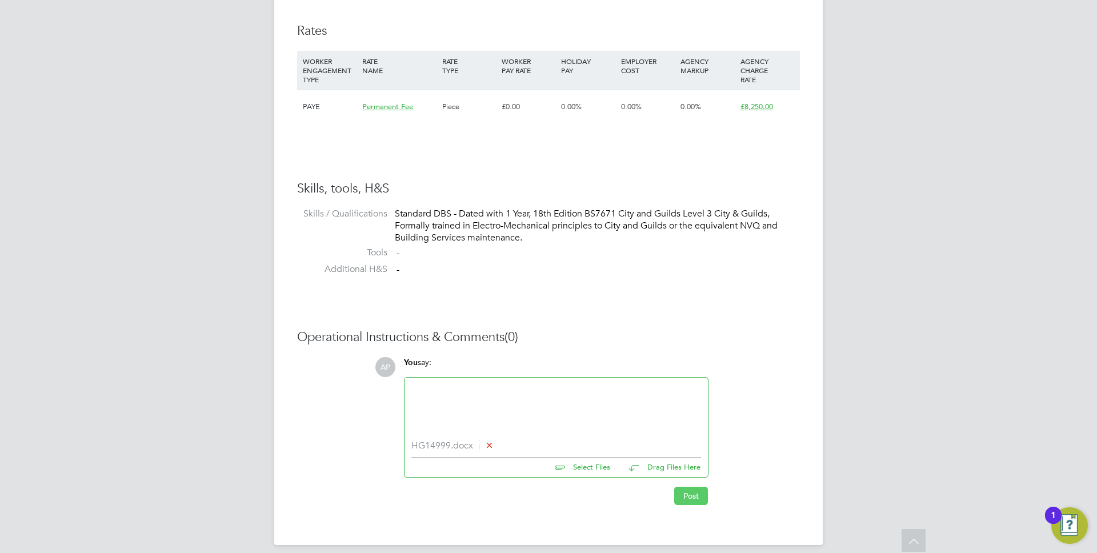
click at [678, 489] on button "Post" at bounding box center [691, 496] width 34 height 18
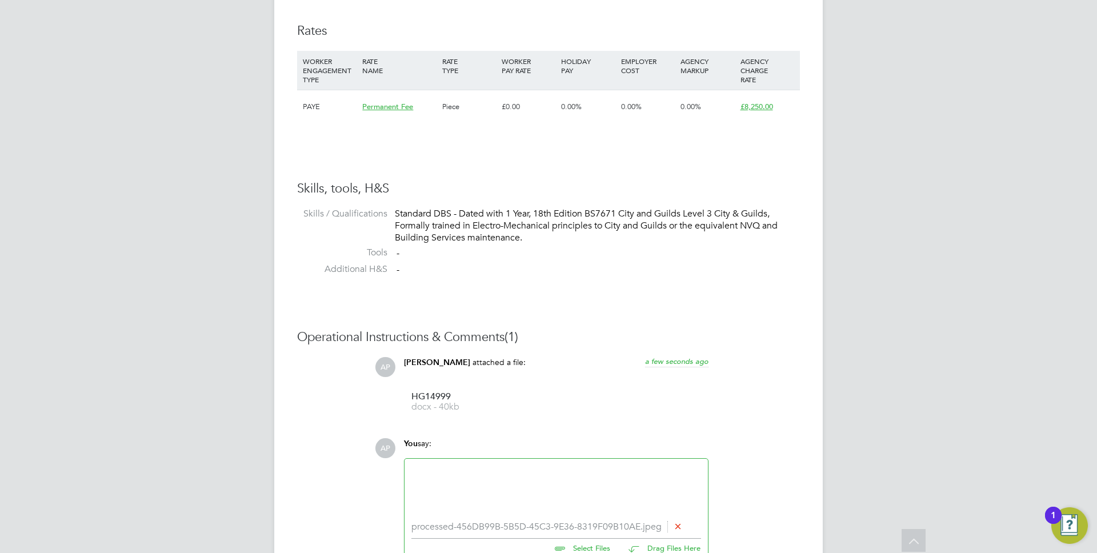
scroll to position [864, 0]
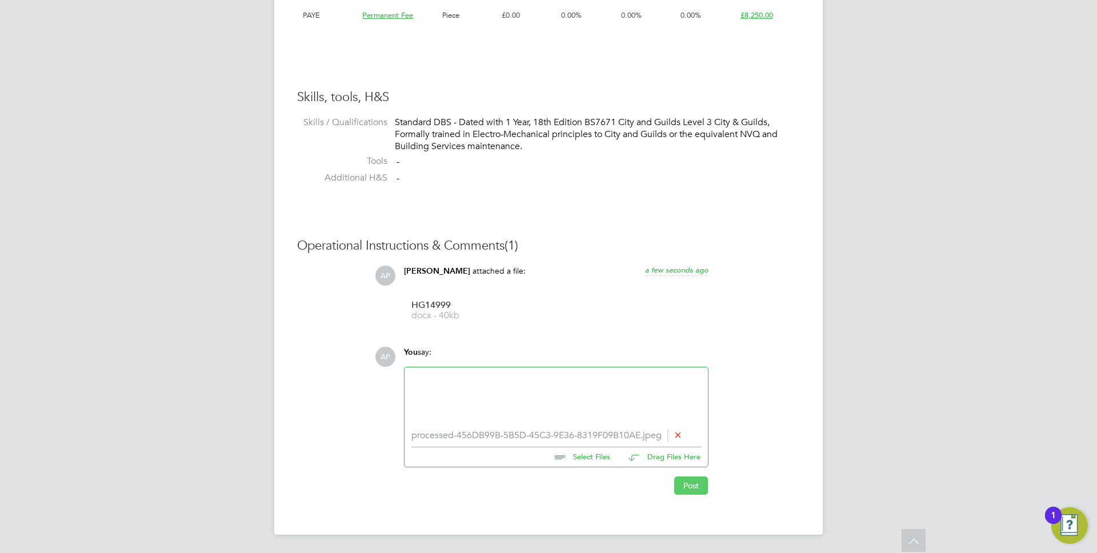
click at [689, 486] on button "Post" at bounding box center [691, 485] width 34 height 18
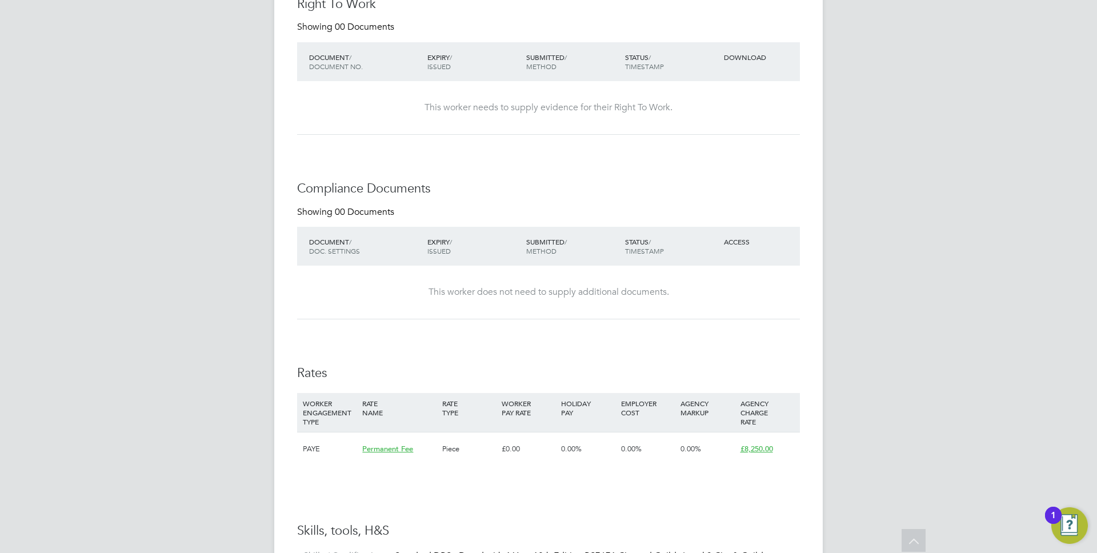
scroll to position [131, 0]
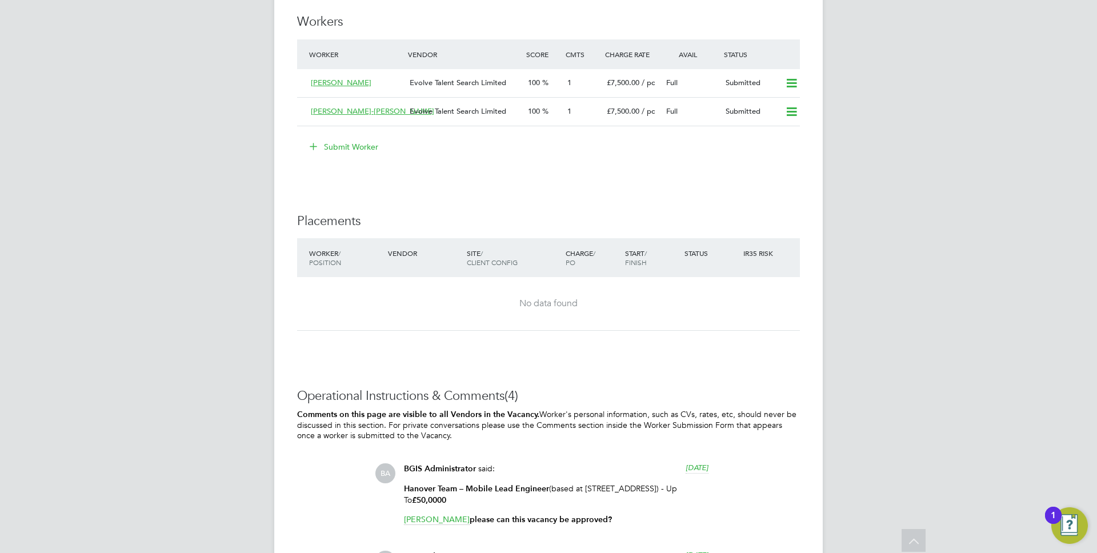
scroll to position [1184, 0]
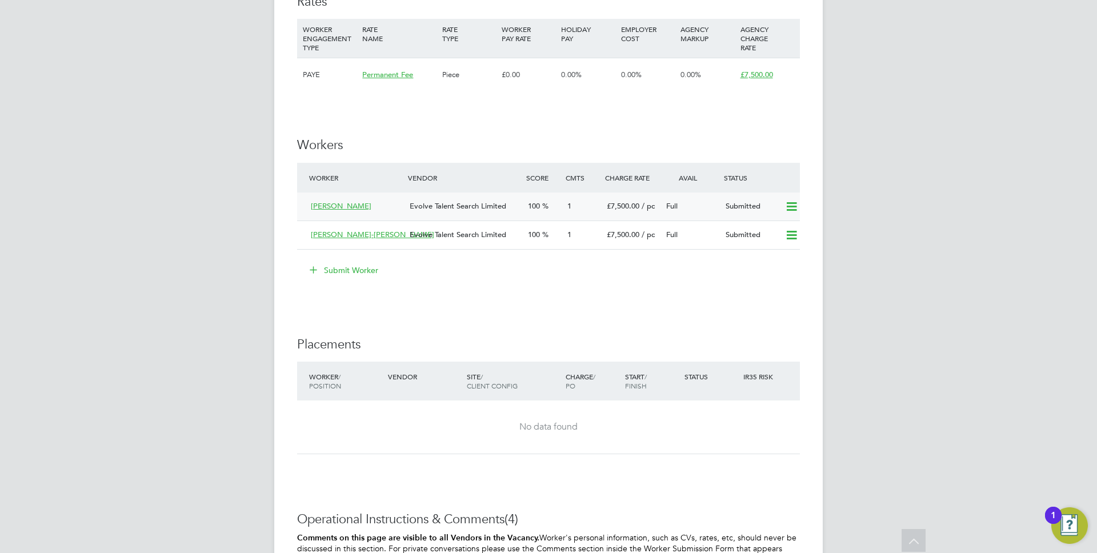
click at [618, 212] on div "£7,500.00 / pc" at bounding box center [631, 206] width 59 height 19
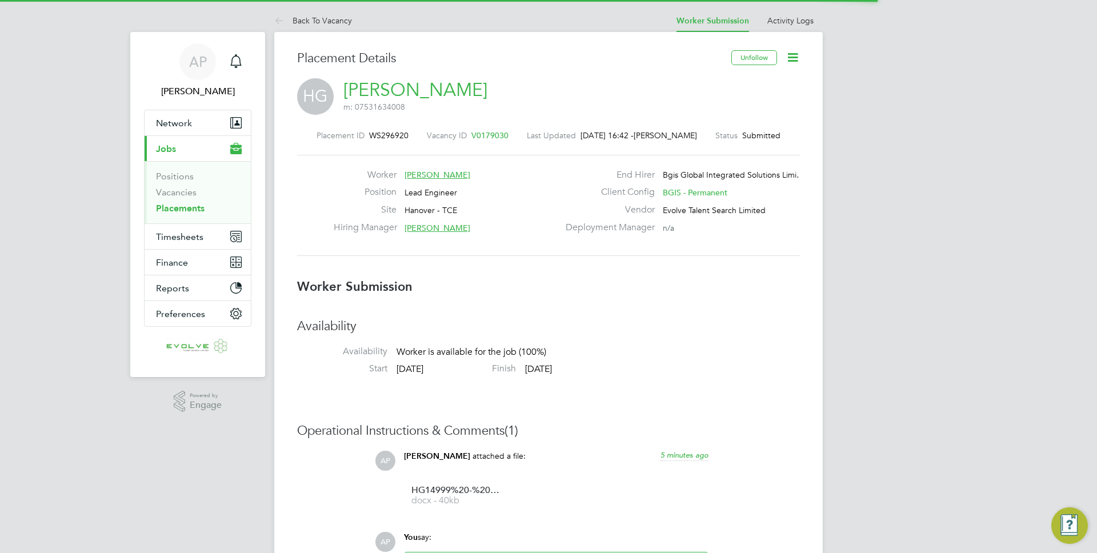
scroll to position [6, 6]
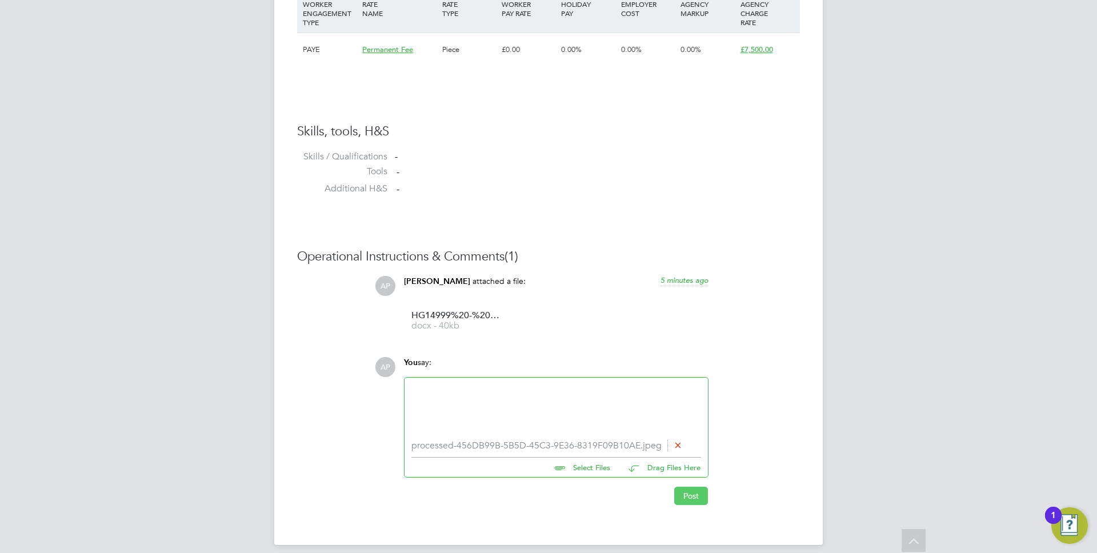
click at [698, 496] on button "Post" at bounding box center [691, 496] width 34 height 18
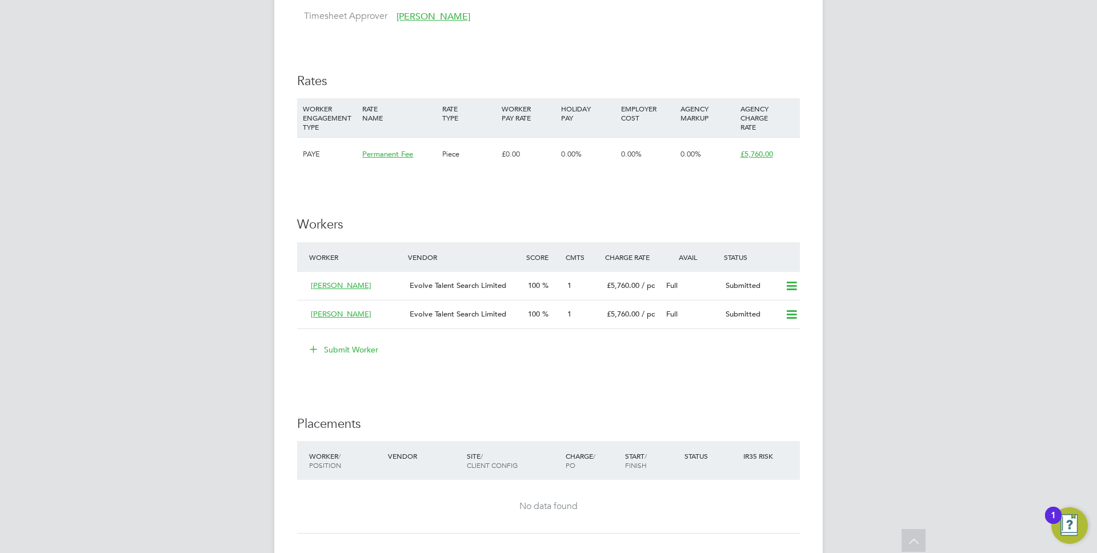
scroll to position [1332, 0]
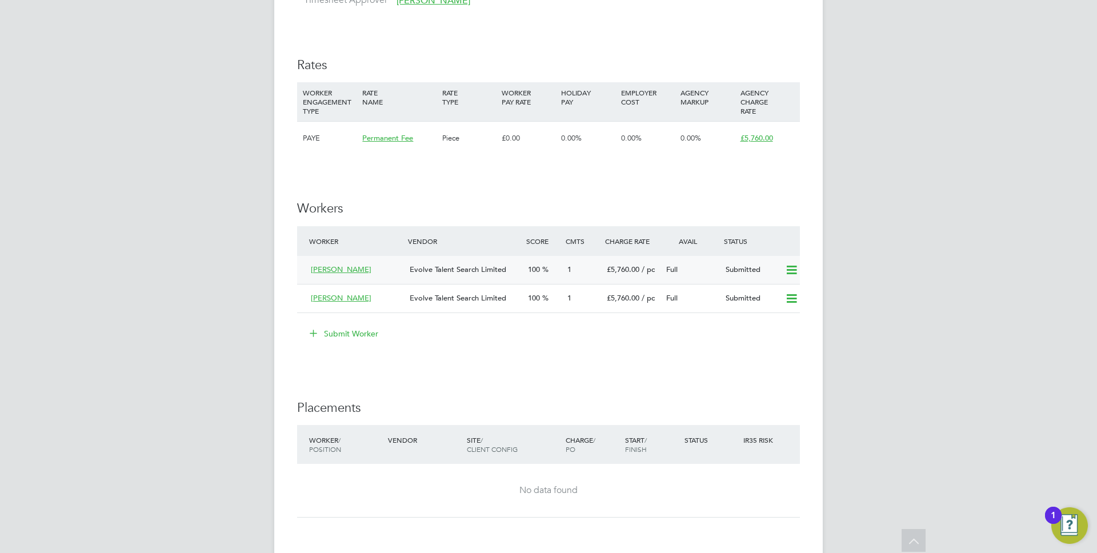
click at [588, 276] on div "1" at bounding box center [582, 270] width 39 height 19
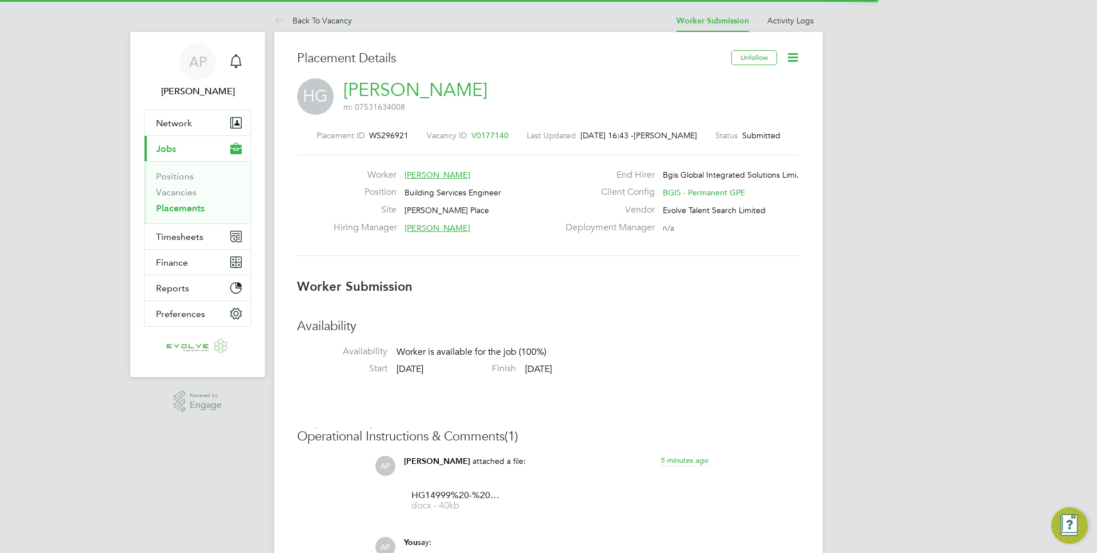
scroll to position [6, 6]
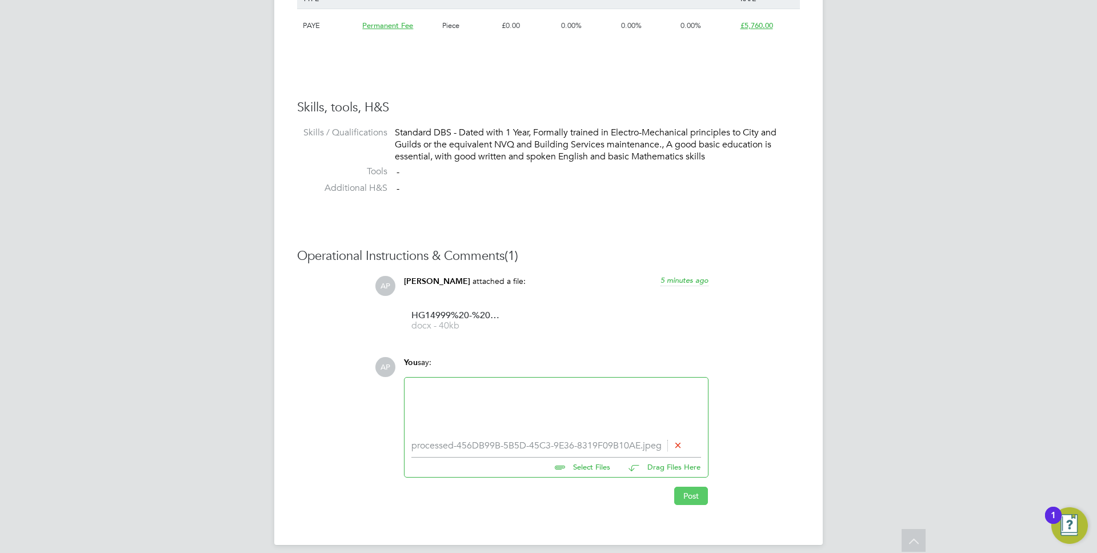
click at [695, 495] on button "Post" at bounding box center [691, 496] width 34 height 18
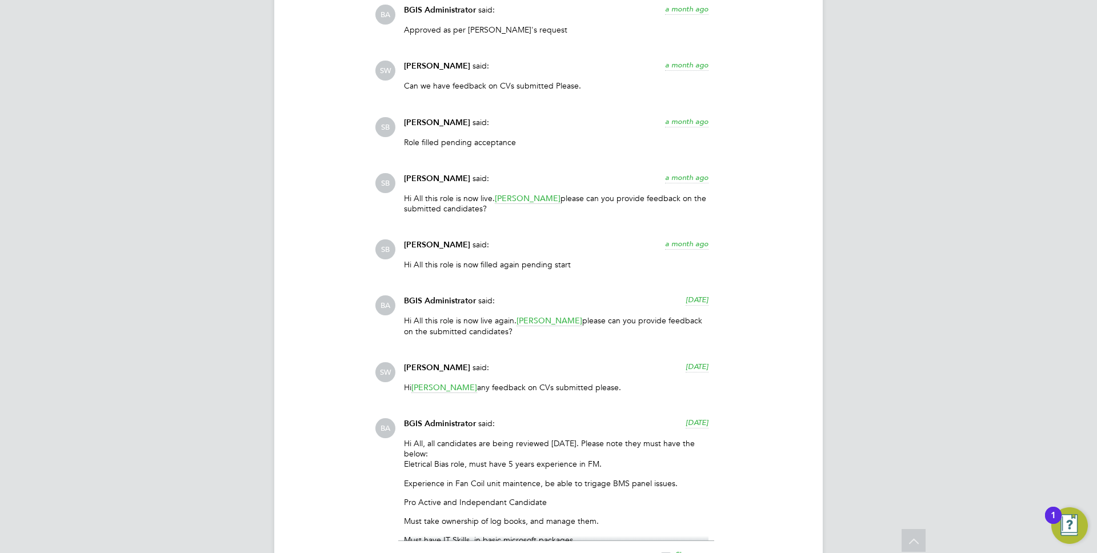
scroll to position [2330, 0]
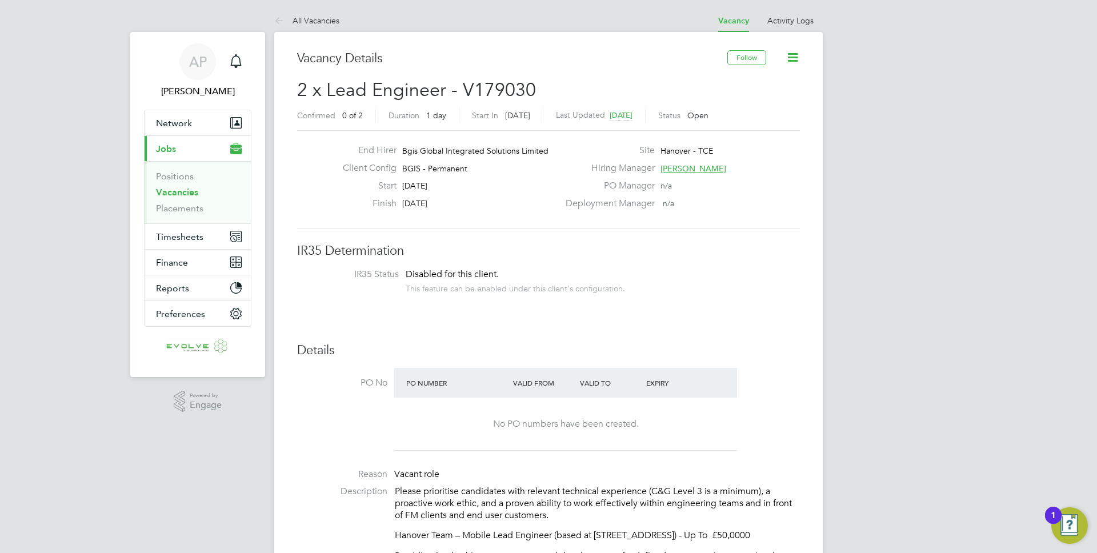
click at [698, 170] on span "[PERSON_NAME]" at bounding box center [693, 168] width 66 height 10
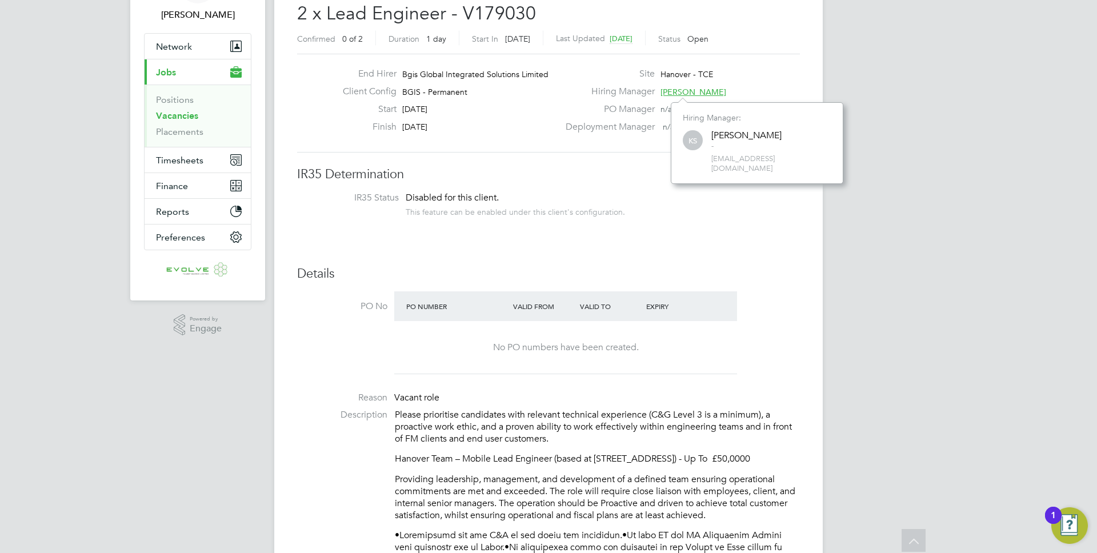
scroll to position [75, 0]
